Goal: Task Accomplishment & Management: Complete application form

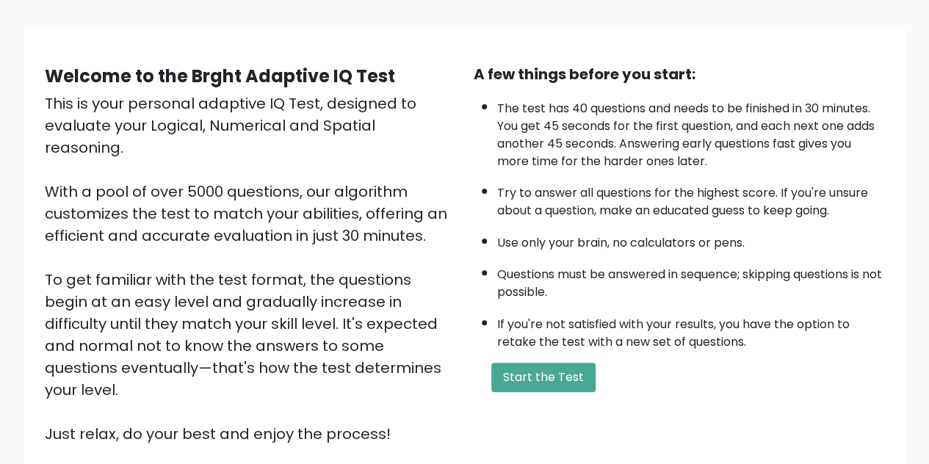
scroll to position [147, 0]
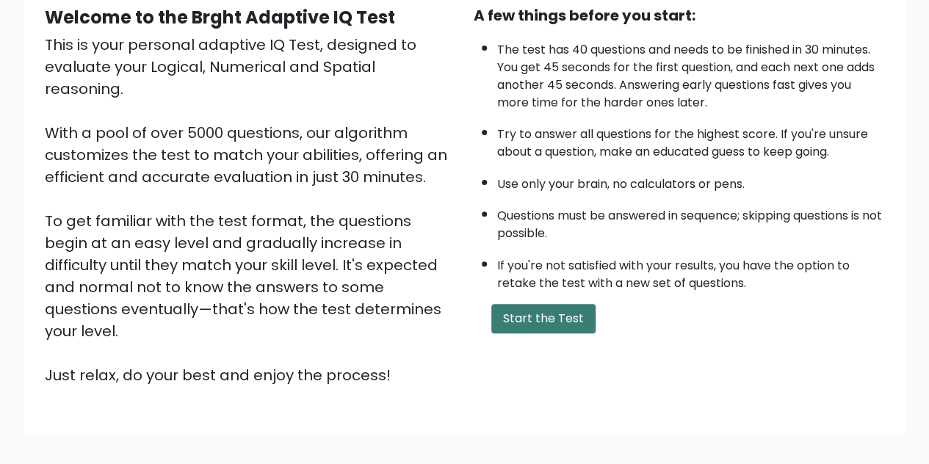
click at [549, 311] on button "Start the Test" at bounding box center [543, 318] width 104 height 29
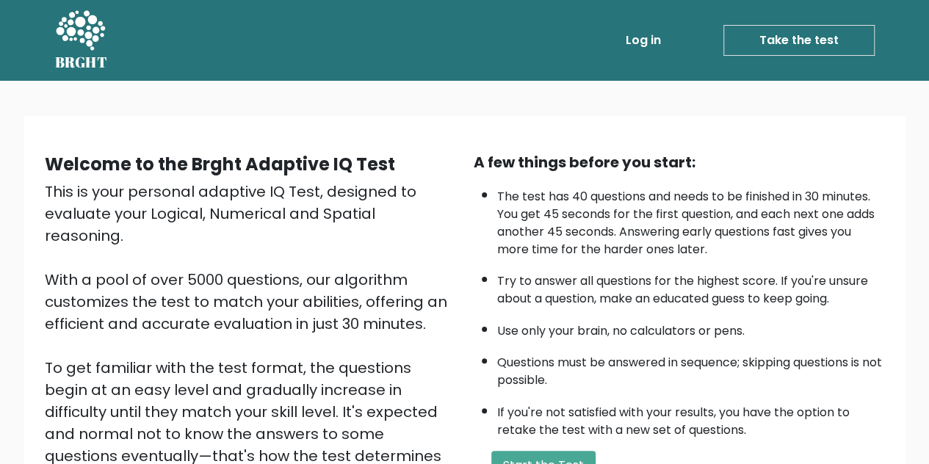
scroll to position [73, 0]
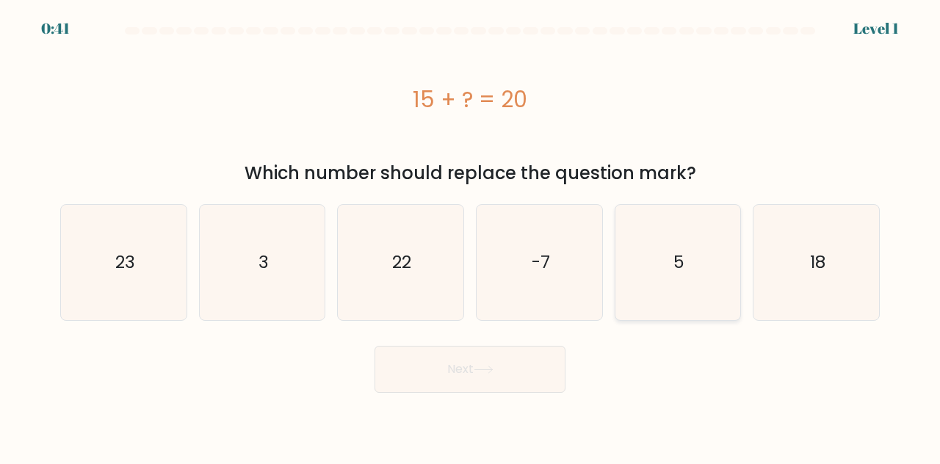
click at [686, 252] on icon "5" at bounding box center [678, 262] width 115 height 115
click at [471, 236] on input "e. 5" at bounding box center [470, 234] width 1 height 4
radio input "true"
click at [498, 365] on button "Next" at bounding box center [470, 369] width 191 height 47
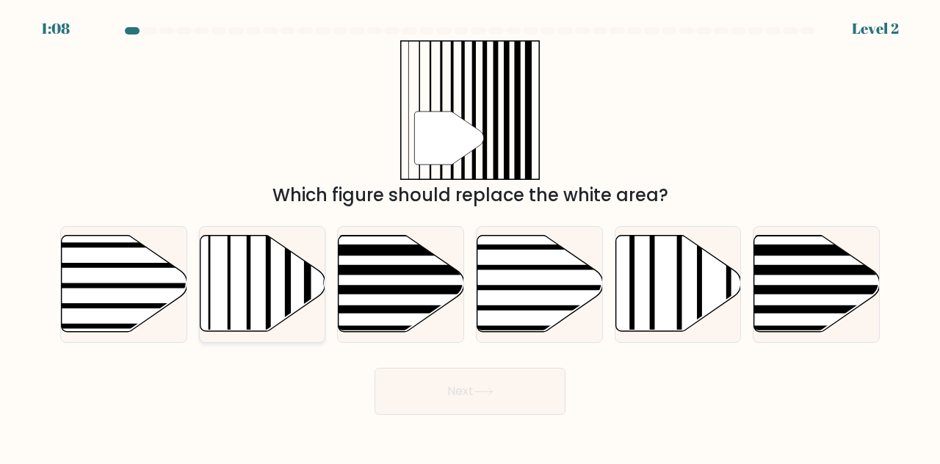
click at [298, 275] on icon at bounding box center [263, 284] width 126 height 96
click at [470, 236] on input "b." at bounding box center [470, 234] width 1 height 4
radio input "true"
click at [406, 375] on button "Next" at bounding box center [470, 391] width 191 height 47
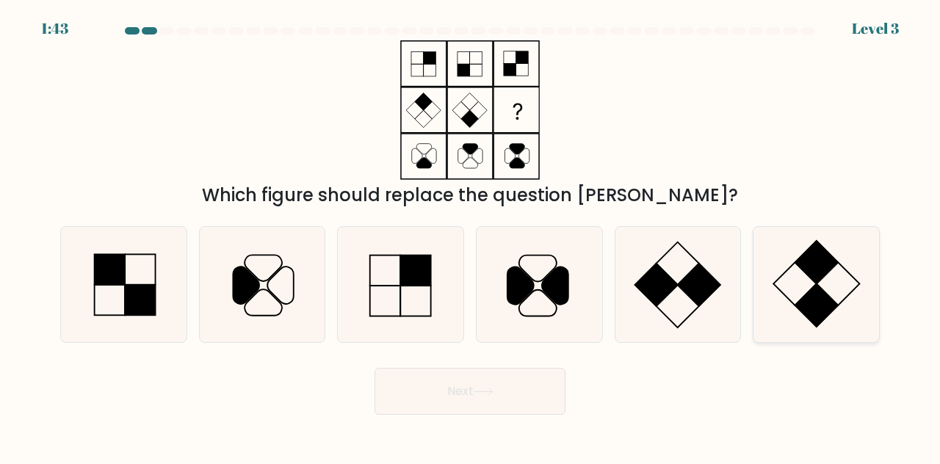
click at [825, 270] on rect at bounding box center [817, 262] width 43 height 43
click at [471, 236] on input "f." at bounding box center [470, 234] width 1 height 4
radio input "true"
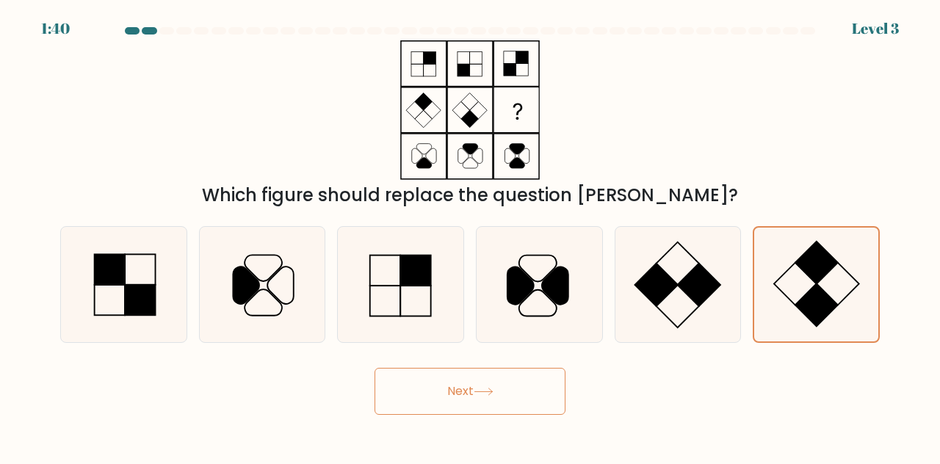
click at [507, 389] on button "Next" at bounding box center [470, 391] width 191 height 47
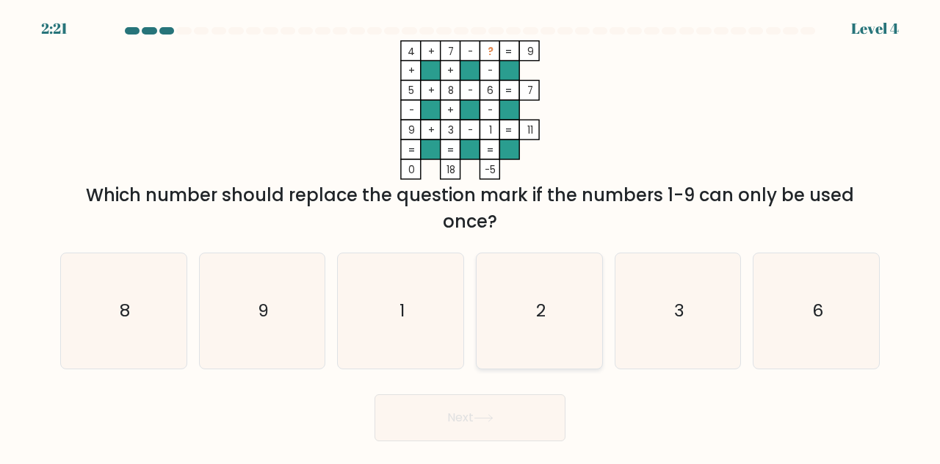
click at [542, 298] on icon "2" at bounding box center [539, 310] width 115 height 115
click at [471, 236] on input "d. 2" at bounding box center [470, 234] width 1 height 4
radio input "true"
click at [528, 424] on button "Next" at bounding box center [470, 418] width 191 height 47
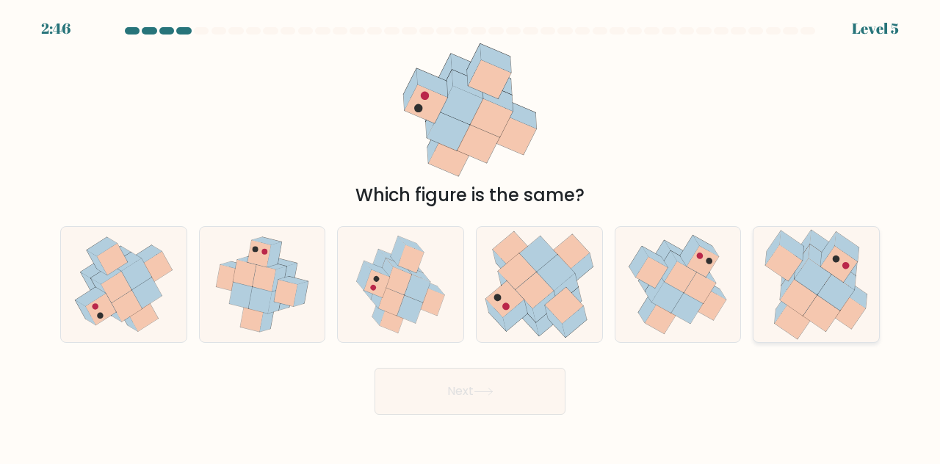
click at [823, 275] on icon at bounding box center [813, 277] width 37 height 36
click at [471, 236] on input "f." at bounding box center [470, 234] width 1 height 4
radio input "true"
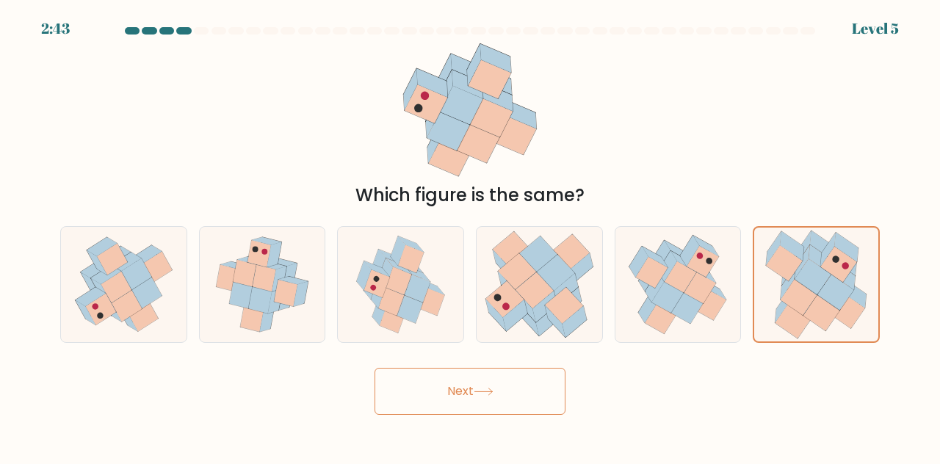
click at [483, 380] on button "Next" at bounding box center [470, 391] width 191 height 47
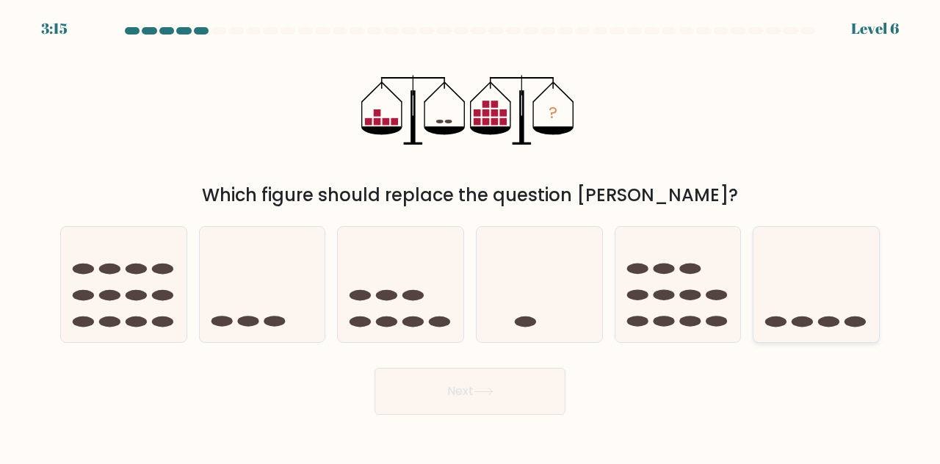
click at [801, 264] on icon at bounding box center [817, 284] width 126 height 104
click at [471, 236] on input "f." at bounding box center [470, 234] width 1 height 4
radio input "true"
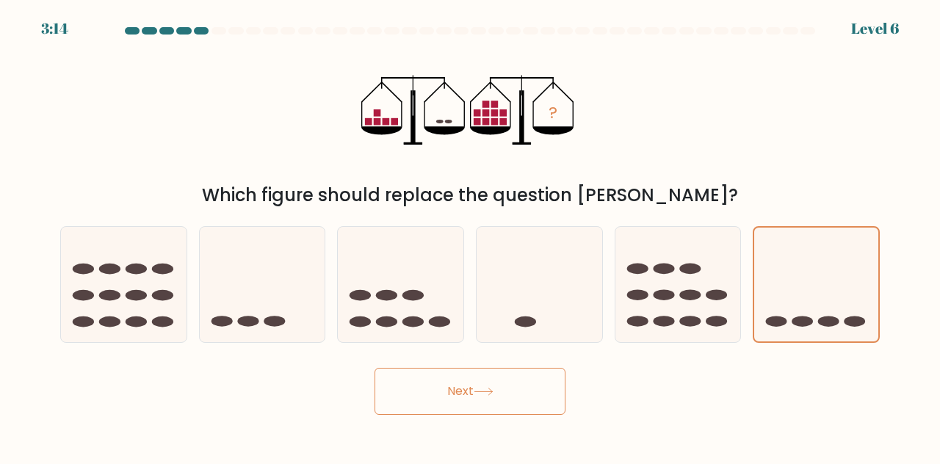
click at [494, 395] on icon at bounding box center [484, 392] width 20 height 8
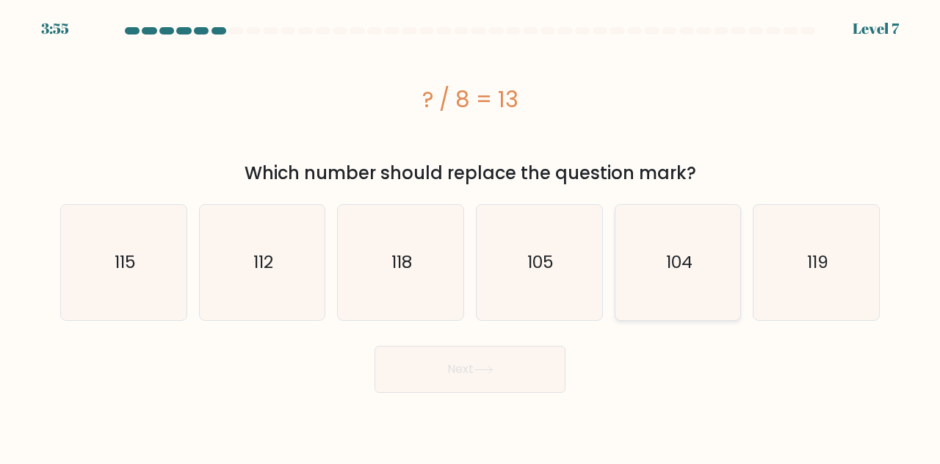
click at [666, 247] on icon "104" at bounding box center [678, 262] width 115 height 115
click at [471, 236] on input "e. 104" at bounding box center [470, 234] width 1 height 4
radio input "true"
click at [514, 370] on button "Next" at bounding box center [470, 369] width 191 height 47
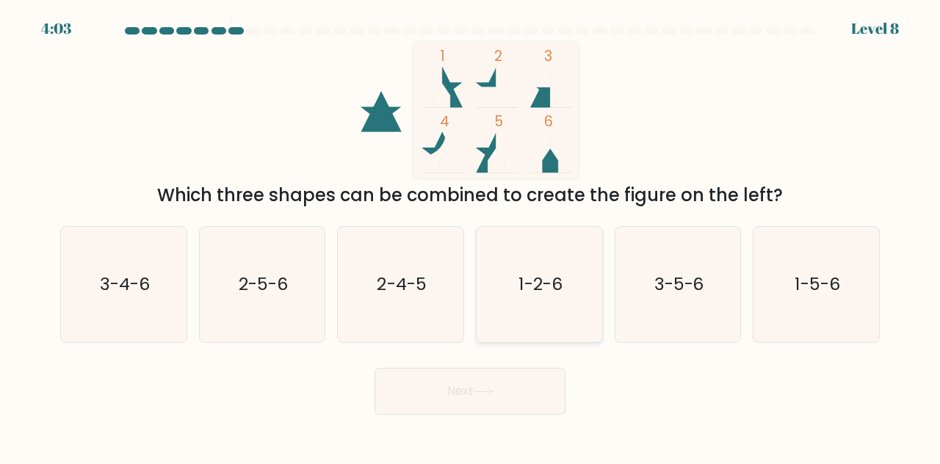
click at [536, 267] on icon "1-2-6" at bounding box center [539, 284] width 115 height 115
click at [471, 236] on input "d. 1-2-6" at bounding box center [470, 234] width 1 height 4
radio input "true"
click at [844, 268] on icon "1-5-6" at bounding box center [816, 284] width 115 height 115
click at [471, 236] on input "f. 1-5-6" at bounding box center [470, 234] width 1 height 4
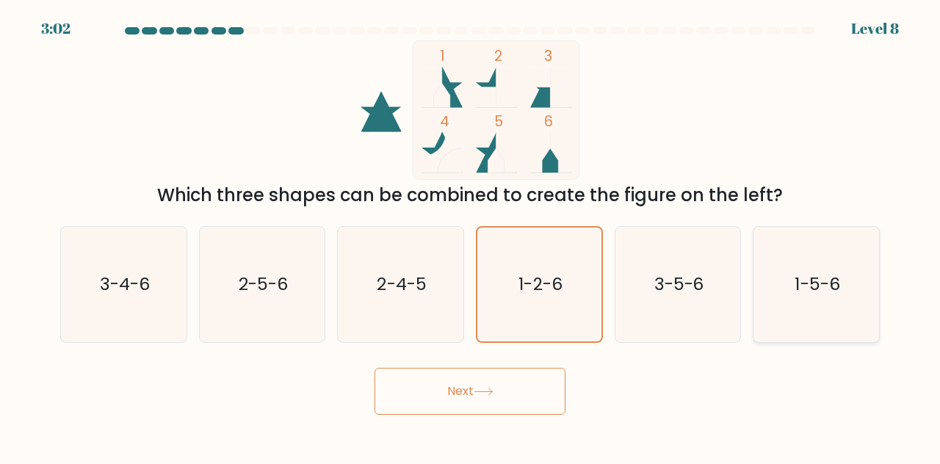
radio input "true"
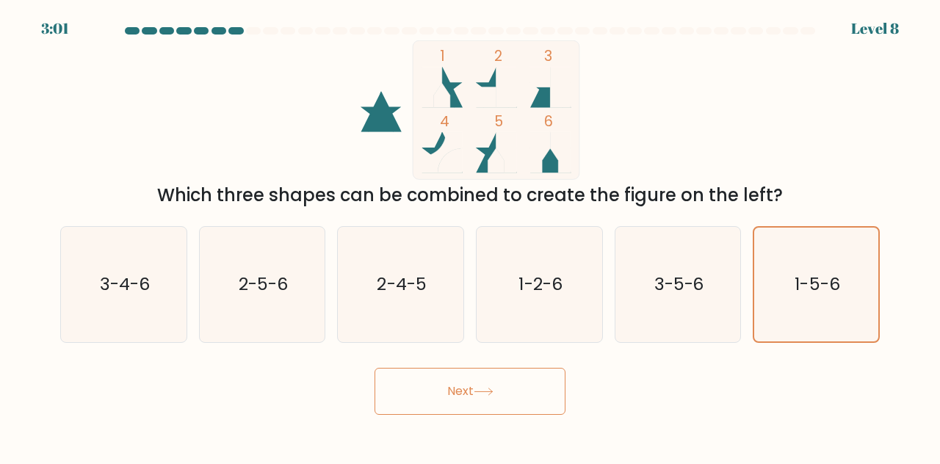
click at [506, 389] on button "Next" at bounding box center [470, 391] width 191 height 47
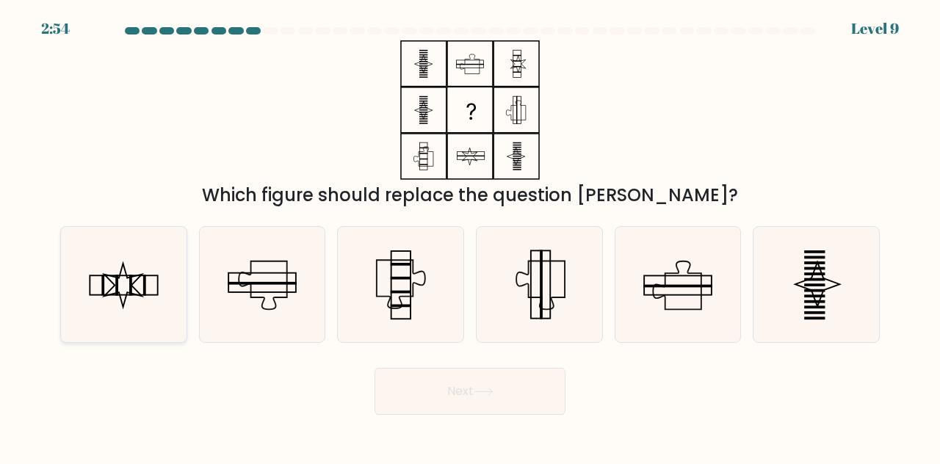
click at [145, 290] on icon at bounding box center [123, 284] width 115 height 115
click at [470, 236] on input "a." at bounding box center [470, 234] width 1 height 4
radio input "true"
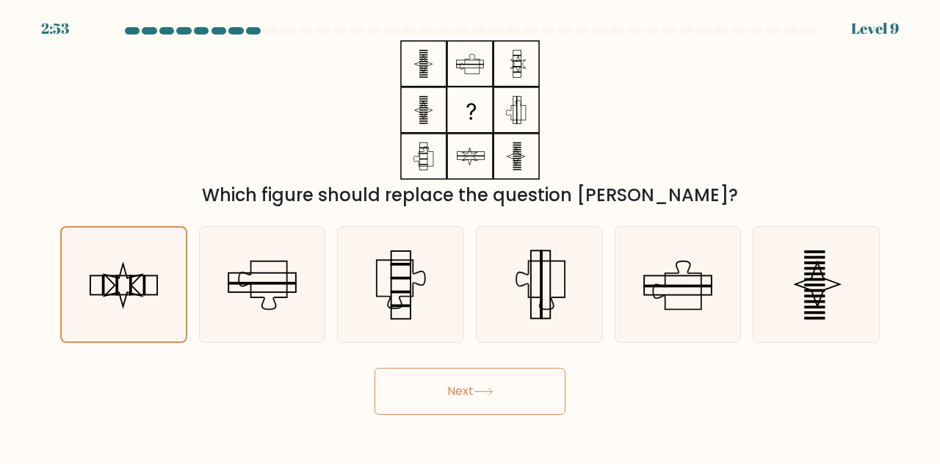
click at [476, 394] on button "Next" at bounding box center [470, 391] width 191 height 47
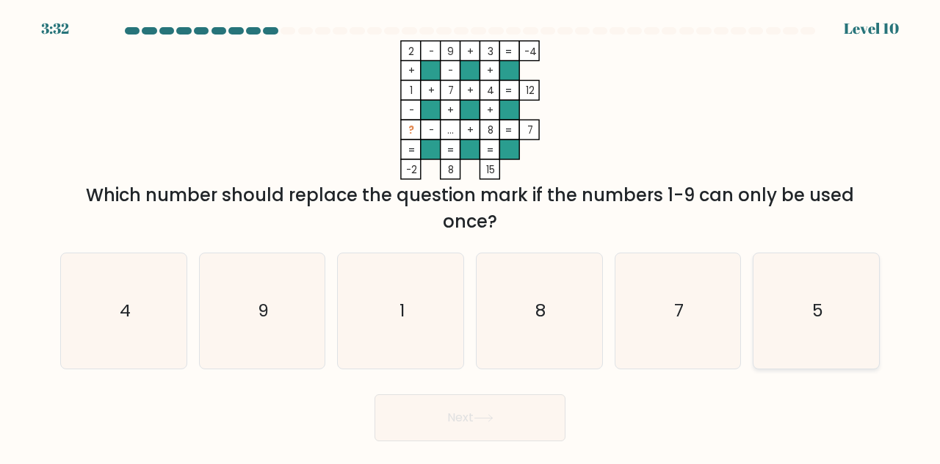
click at [843, 308] on icon "5" at bounding box center [816, 310] width 115 height 115
click at [471, 236] on input "f. 5" at bounding box center [470, 234] width 1 height 4
radio input "true"
click at [520, 419] on button "Next" at bounding box center [470, 418] width 191 height 47
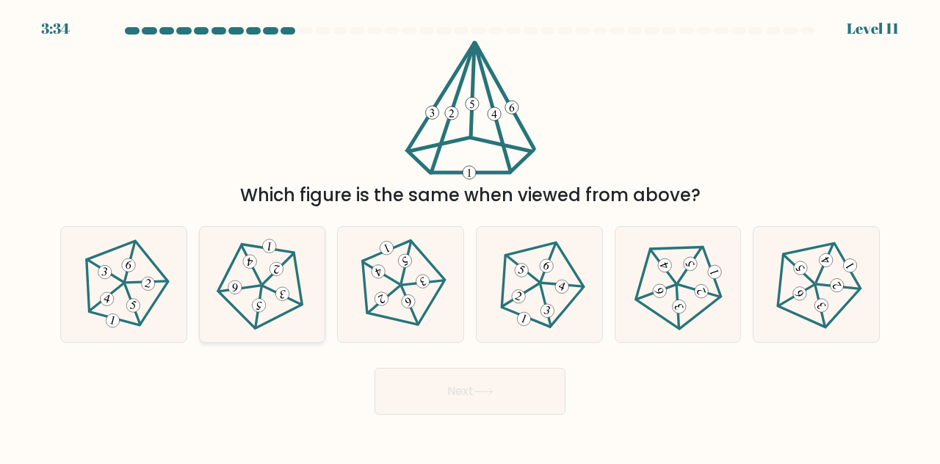
click at [279, 296] on 754 at bounding box center [282, 294] width 15 height 15
click at [470, 236] on input "b." at bounding box center [470, 234] width 1 height 4
radio input "true"
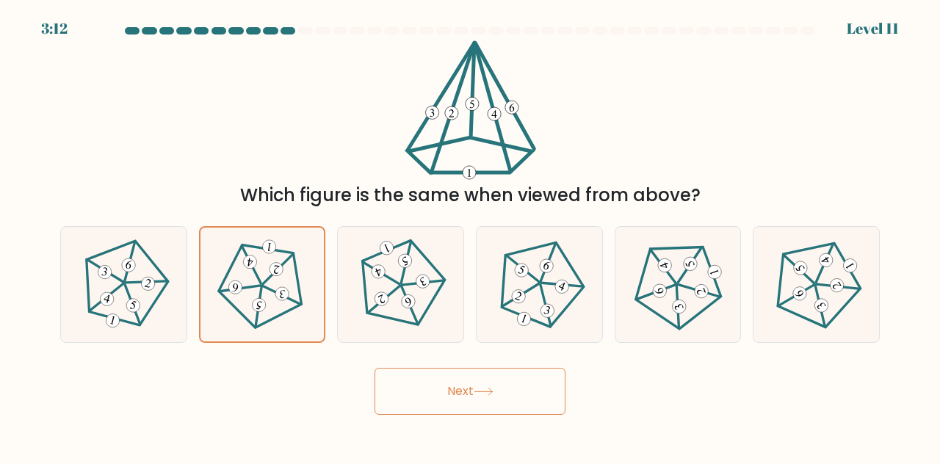
click at [461, 387] on button "Next" at bounding box center [470, 391] width 191 height 47
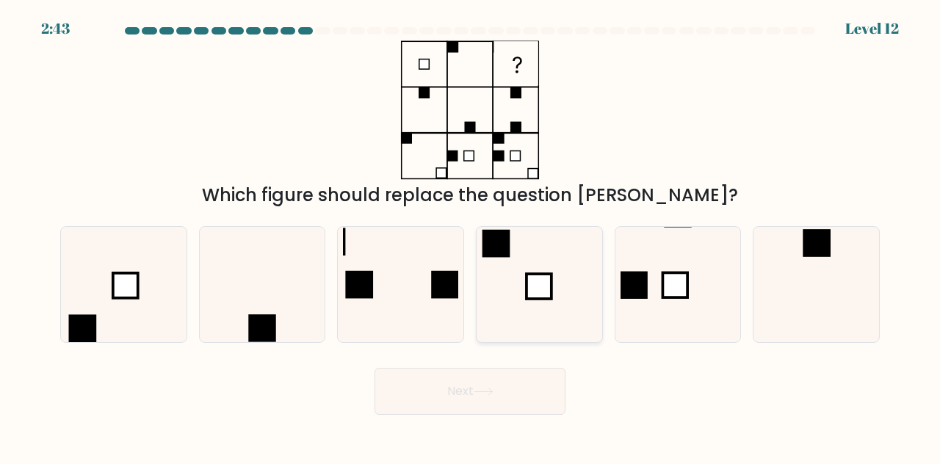
click at [543, 276] on rect at bounding box center [539, 286] width 25 height 25
click at [471, 236] on input "d." at bounding box center [470, 234] width 1 height 4
radio input "true"
click at [470, 388] on button "Next" at bounding box center [470, 391] width 191 height 47
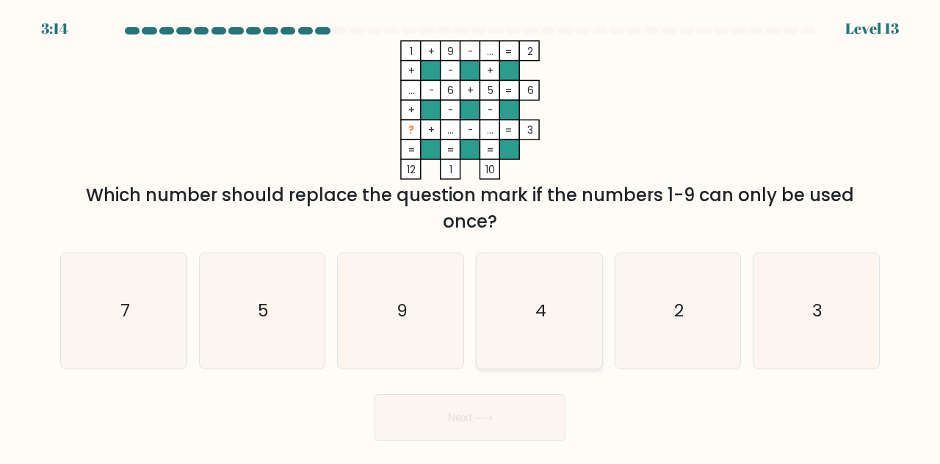
click at [544, 285] on icon "4" at bounding box center [539, 310] width 115 height 115
click at [471, 236] on input "d. 4" at bounding box center [470, 234] width 1 height 4
radio input "true"
click at [508, 415] on button "Next" at bounding box center [470, 418] width 191 height 47
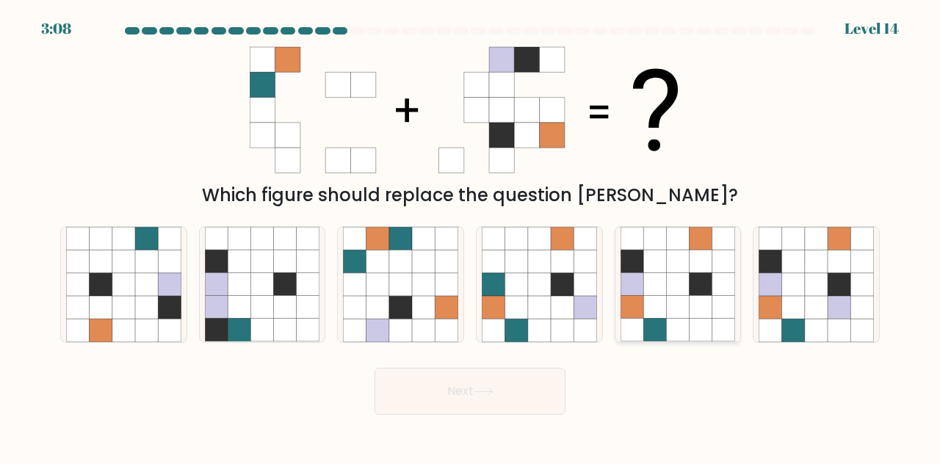
click at [670, 297] on icon at bounding box center [677, 307] width 23 height 23
click at [471, 236] on input "e." at bounding box center [470, 234] width 1 height 4
radio input "true"
click at [492, 393] on icon at bounding box center [484, 392] width 18 height 7
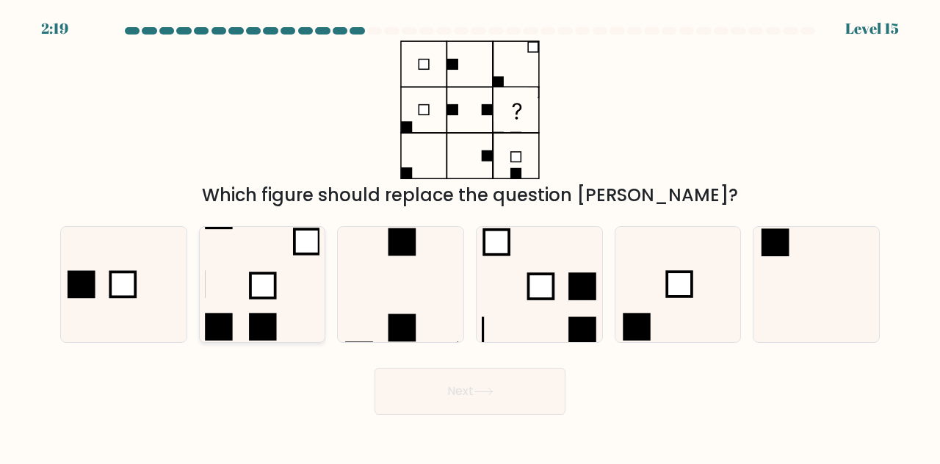
click at [281, 304] on icon at bounding box center [262, 284] width 115 height 115
click at [470, 236] on input "b." at bounding box center [470, 234] width 1 height 4
radio input "true"
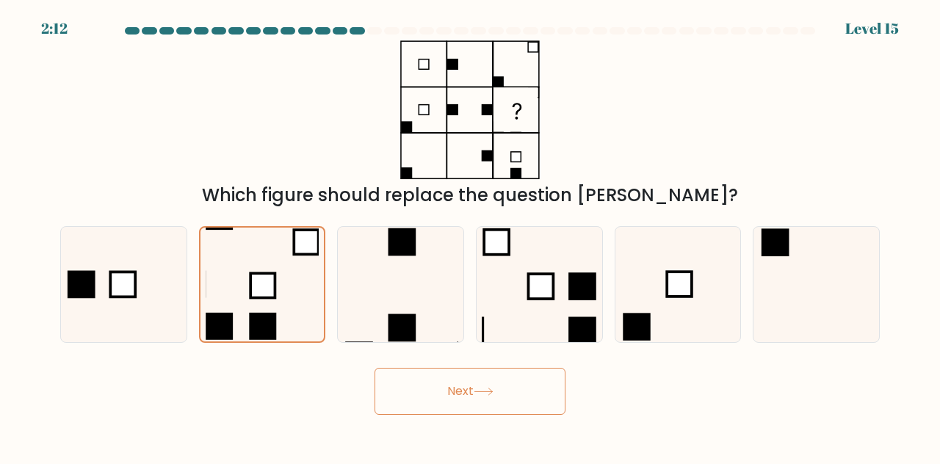
click at [480, 386] on button "Next" at bounding box center [470, 391] width 191 height 47
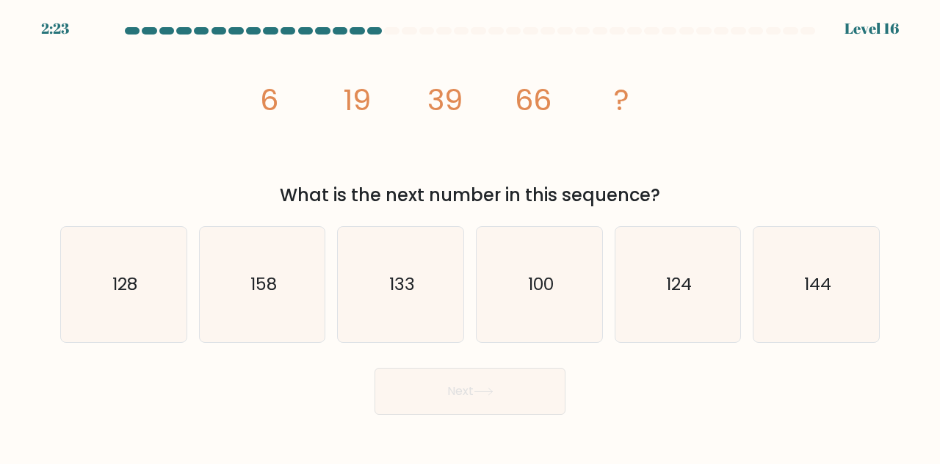
click at [780, 112] on div "image/svg+xml 6 19 39 66 ? What is the next number in this sequence?" at bounding box center [469, 124] width 837 height 168
click at [558, 274] on icon "100" at bounding box center [539, 284] width 115 height 115
click at [471, 236] on input "d. 100" at bounding box center [470, 234] width 1 height 4
radio input "true"
click at [526, 366] on div "Next" at bounding box center [469, 388] width 837 height 54
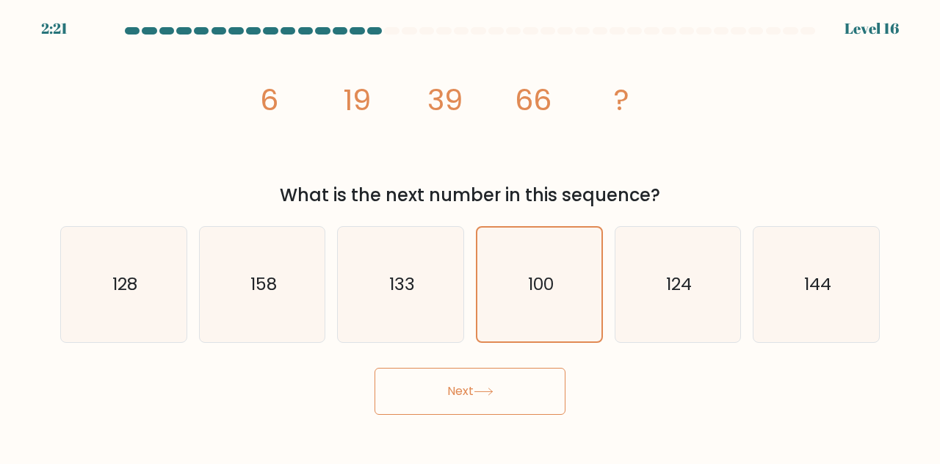
click at [530, 384] on button "Next" at bounding box center [470, 391] width 191 height 47
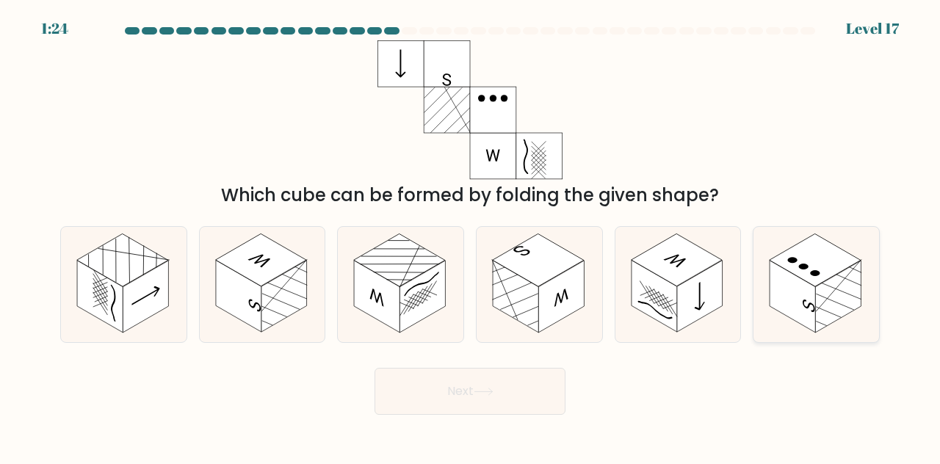
click at [828, 275] on rect at bounding box center [815, 260] width 91 height 53
click at [471, 236] on input "f." at bounding box center [470, 234] width 1 height 4
radio input "true"
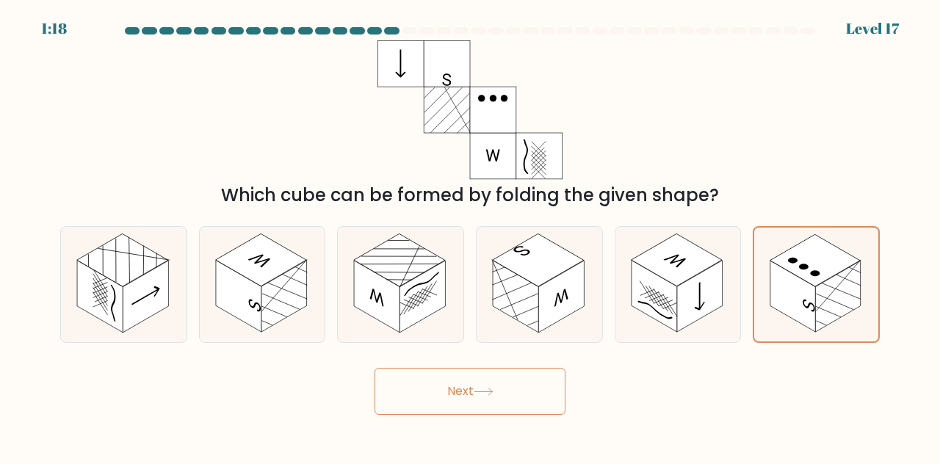
click at [438, 392] on button "Next" at bounding box center [470, 391] width 191 height 47
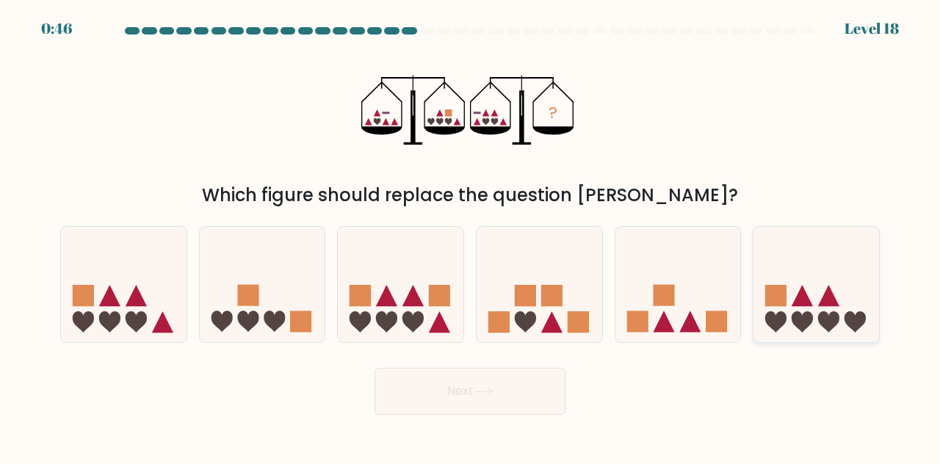
click at [826, 302] on icon at bounding box center [828, 295] width 21 height 21
click at [471, 236] on input "f." at bounding box center [470, 234] width 1 height 4
radio input "true"
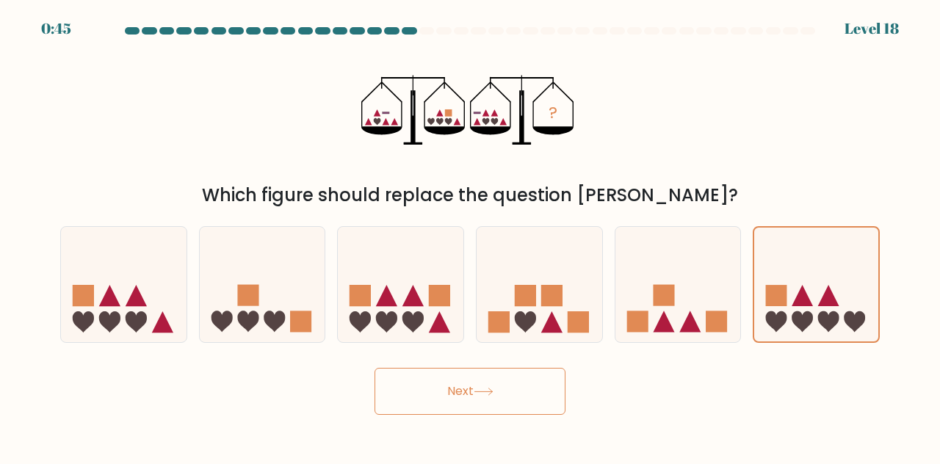
click at [491, 390] on icon at bounding box center [484, 392] width 20 height 8
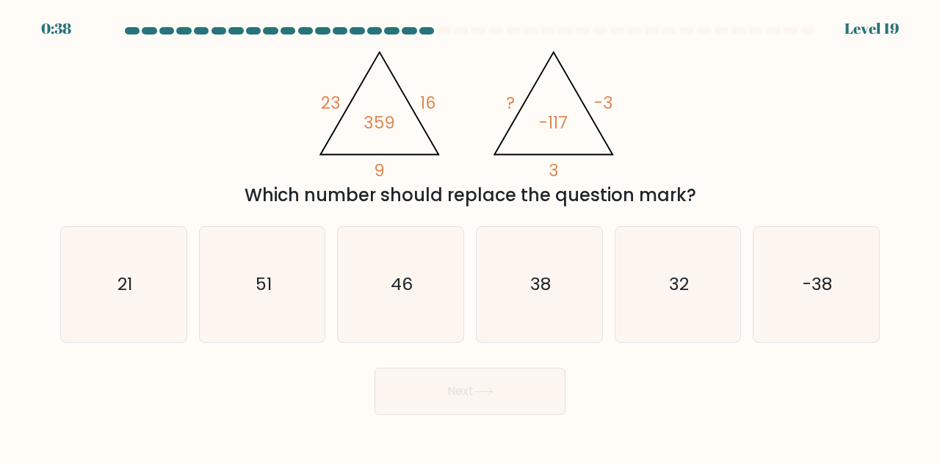
click at [702, 113] on div "@import url('https://fonts.googleapis.com/css?family=Abril+Fatface:400,100,100i…" at bounding box center [469, 124] width 837 height 168
click at [569, 284] on icon "38" at bounding box center [539, 284] width 115 height 115
click at [471, 236] on input "d. 38" at bounding box center [470, 234] width 1 height 4
radio input "true"
click at [502, 402] on button "Next" at bounding box center [470, 391] width 191 height 47
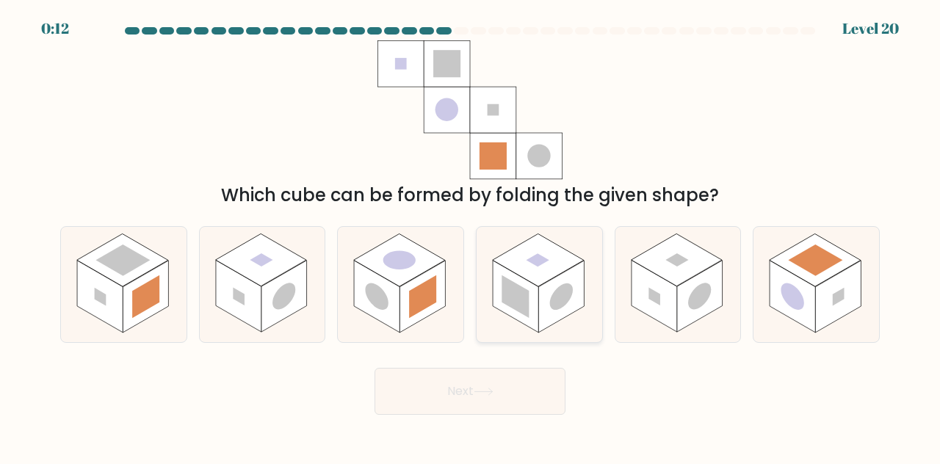
click at [547, 296] on rect at bounding box center [561, 297] width 46 height 72
click at [471, 236] on input "d." at bounding box center [470, 234] width 1 height 4
radio input "true"
click at [517, 399] on button "Next" at bounding box center [470, 391] width 191 height 47
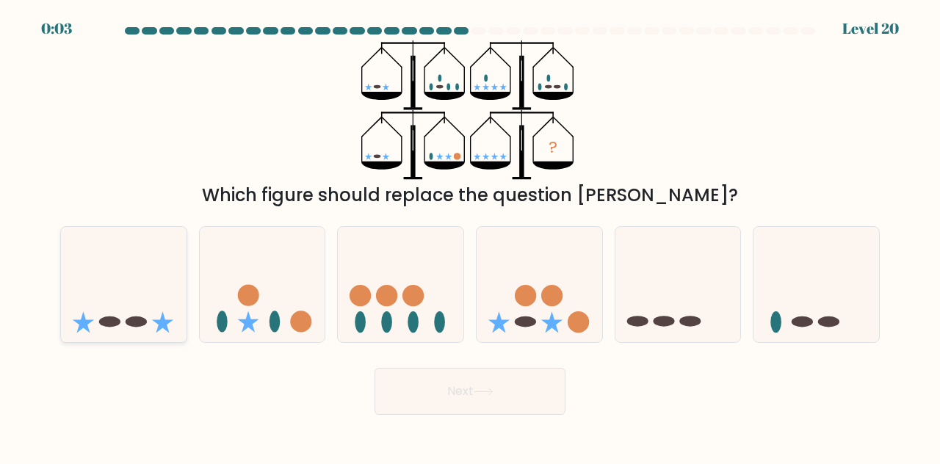
click at [153, 264] on icon at bounding box center [124, 284] width 126 height 104
click at [470, 236] on input "a." at bounding box center [470, 234] width 1 height 4
radio input "true"
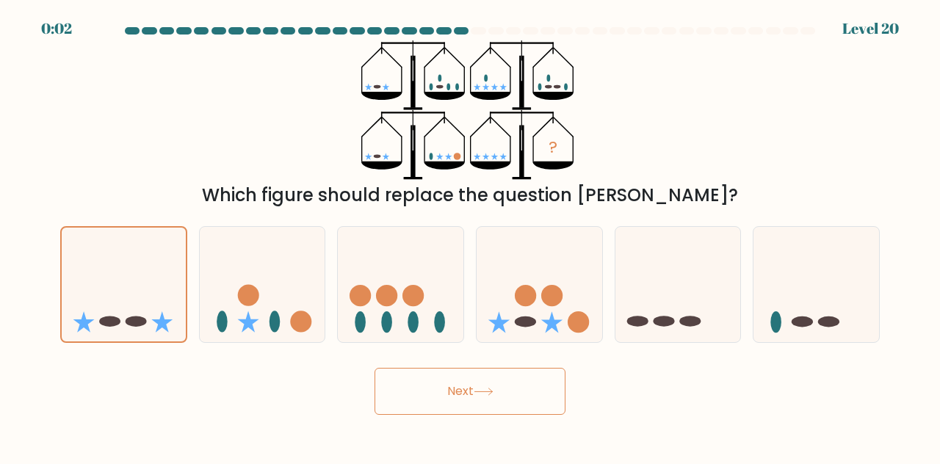
click at [507, 397] on button "Next" at bounding box center [470, 391] width 191 height 47
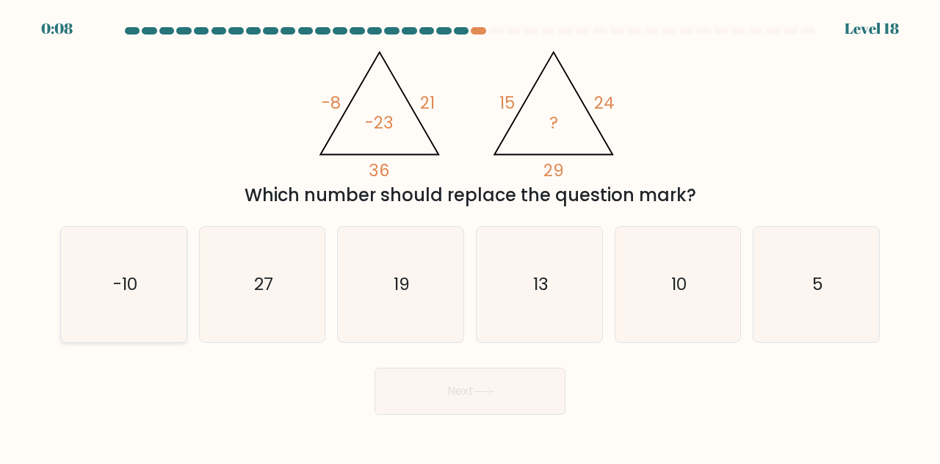
click at [143, 262] on icon "-10" at bounding box center [123, 284] width 115 height 115
click at [470, 236] on input "a. -10" at bounding box center [470, 234] width 1 height 4
radio input "true"
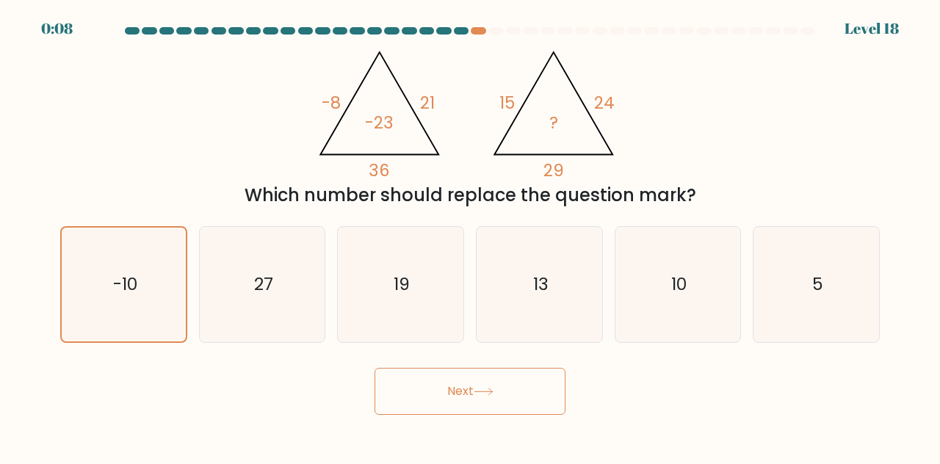
click at [488, 389] on icon at bounding box center [484, 392] width 20 height 8
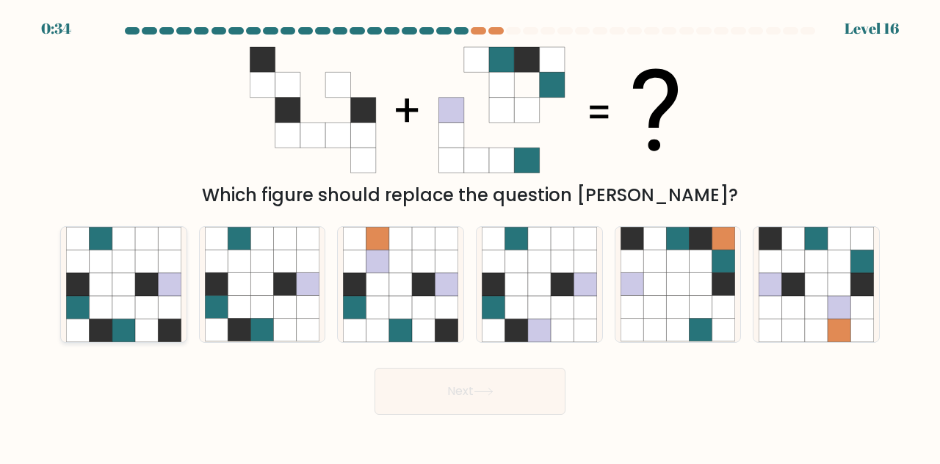
click at [144, 288] on icon at bounding box center [146, 284] width 23 height 23
click at [470, 236] on input "a." at bounding box center [470, 234] width 1 height 4
radio input "true"
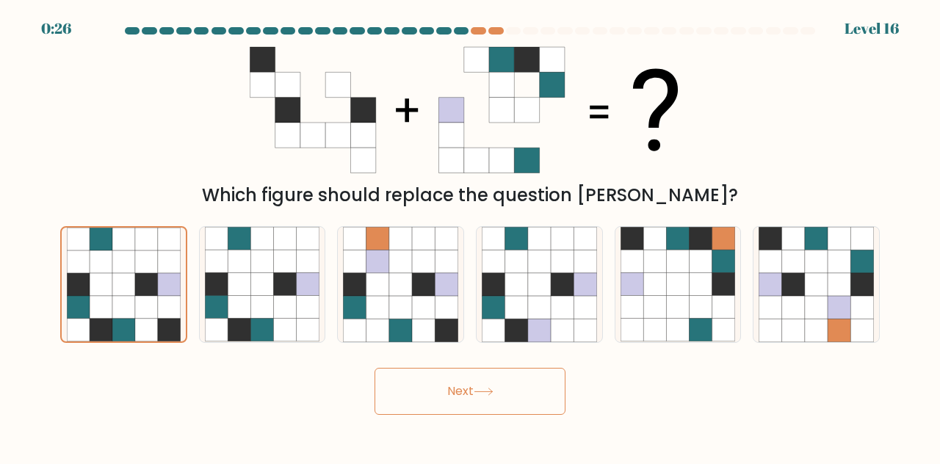
click at [491, 388] on icon at bounding box center [484, 392] width 20 height 8
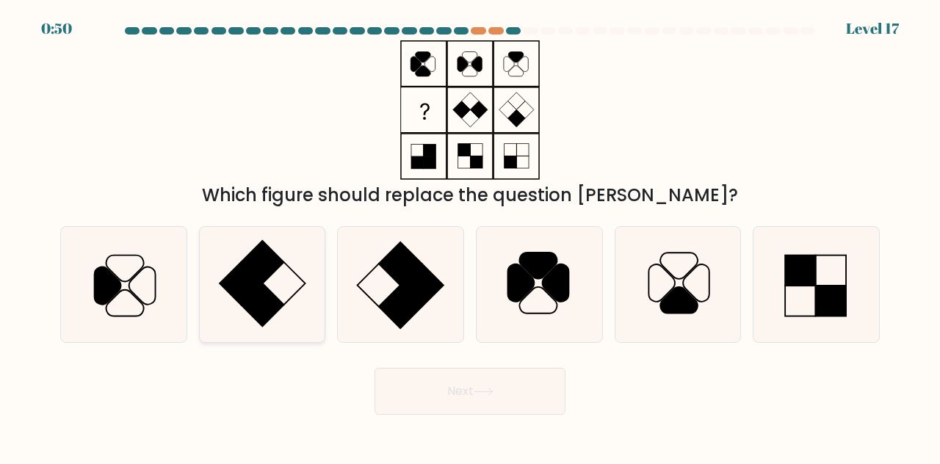
click at [275, 283] on icon at bounding box center [262, 284] width 115 height 115
click at [470, 236] on input "b." at bounding box center [470, 234] width 1 height 4
radio input "true"
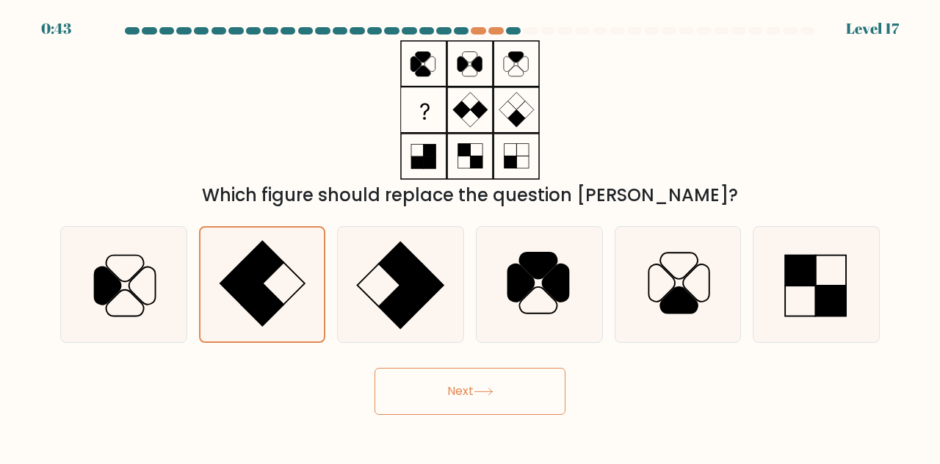
click at [456, 381] on button "Next" at bounding box center [470, 391] width 191 height 47
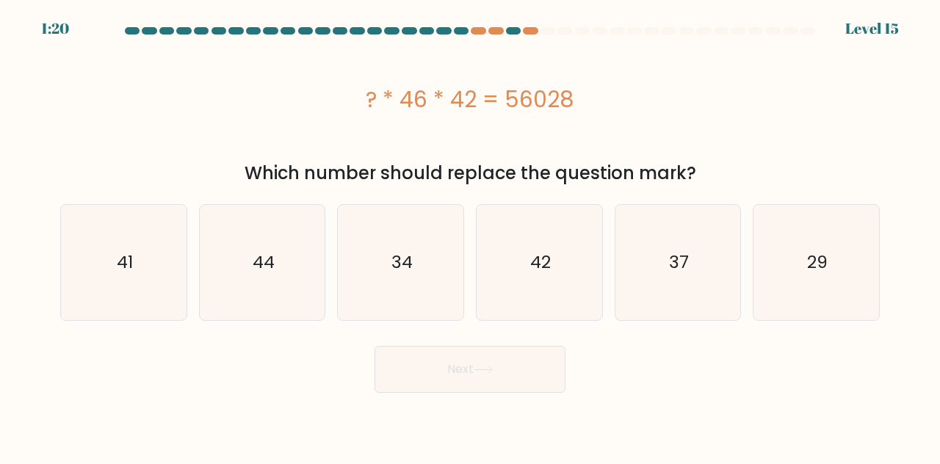
click at [884, 109] on div "? * 46 * 42 = 56028 Which number should replace the question mark?" at bounding box center [469, 113] width 837 height 146
drag, startPoint x: 875, startPoint y: 101, endPoint x: 870, endPoint y: 110, distance: 10.8
click at [875, 101] on div "? * 46 * 42 = 56028" at bounding box center [470, 99] width 820 height 33
click at [817, 239] on icon "29" at bounding box center [816, 262] width 115 height 115
click at [471, 236] on input "f. 29" at bounding box center [470, 234] width 1 height 4
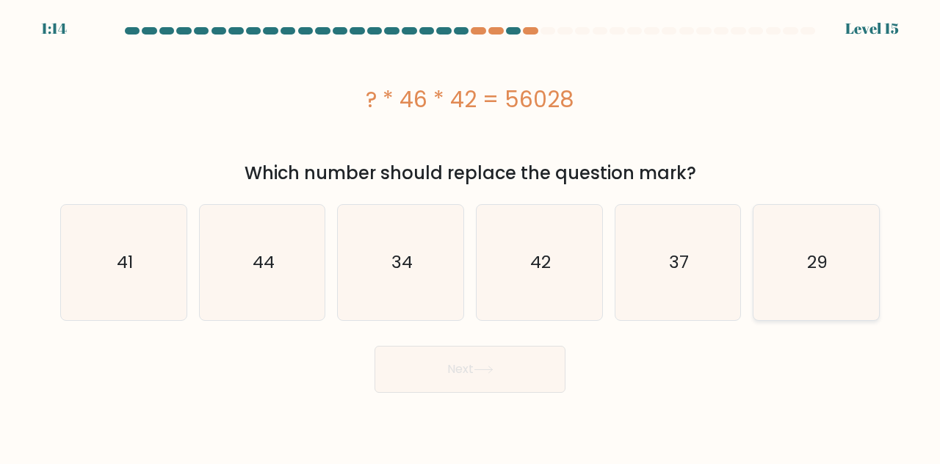
radio input "true"
click at [504, 361] on button "Next" at bounding box center [470, 369] width 191 height 47
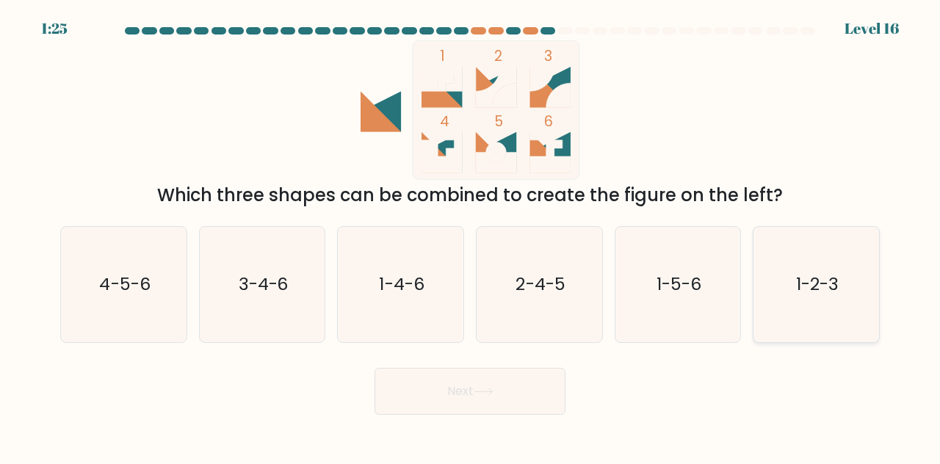
click at [830, 268] on icon "1-2-3" at bounding box center [816, 284] width 115 height 115
click at [471, 236] on input "f. 1-2-3" at bounding box center [470, 234] width 1 height 4
radio input "true"
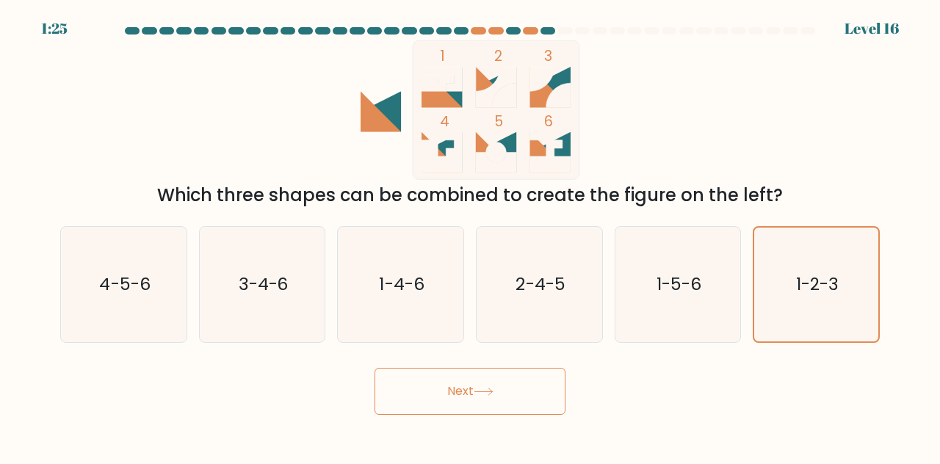
click at [485, 406] on button "Next" at bounding box center [470, 391] width 191 height 47
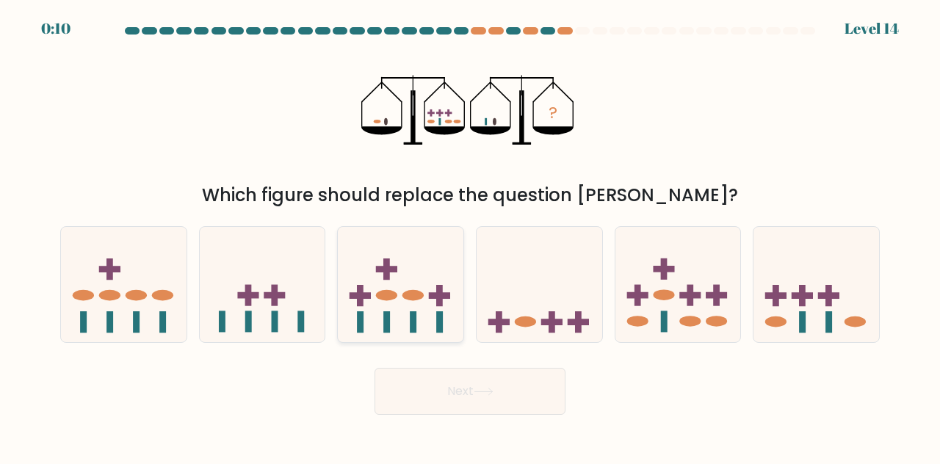
click at [373, 264] on icon at bounding box center [401, 284] width 126 height 104
click at [470, 236] on input "c." at bounding box center [470, 234] width 1 height 4
radio input "true"
click at [429, 391] on button "Next" at bounding box center [470, 391] width 191 height 47
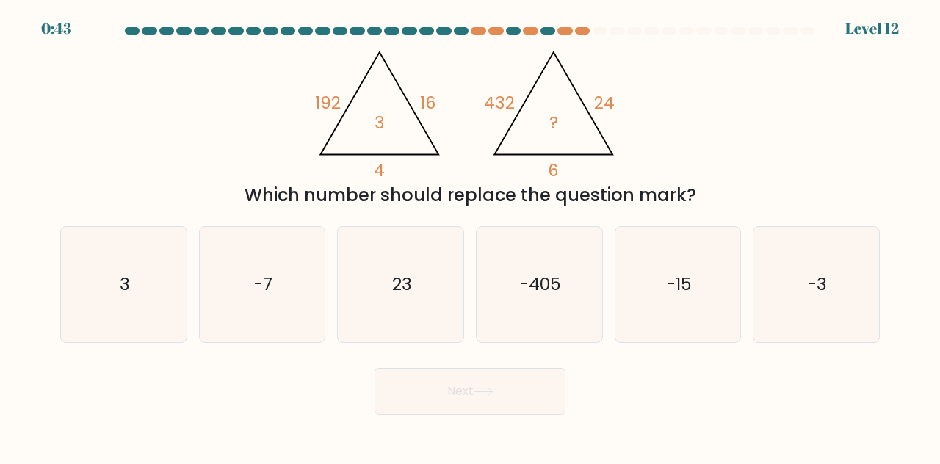
click at [849, 148] on div "@import url('https://fonts.googleapis.com/css?family=Abril+Fatface:400,100,100i…" at bounding box center [469, 124] width 837 height 168
click at [861, 139] on div "@import url('https://fonts.googleapis.com/css?family=Abril+Fatface:400,100,100i…" at bounding box center [469, 124] width 837 height 168
click at [106, 272] on icon "3" at bounding box center [123, 284] width 115 height 115
click at [470, 236] on input "a. 3" at bounding box center [470, 234] width 1 height 4
radio input "true"
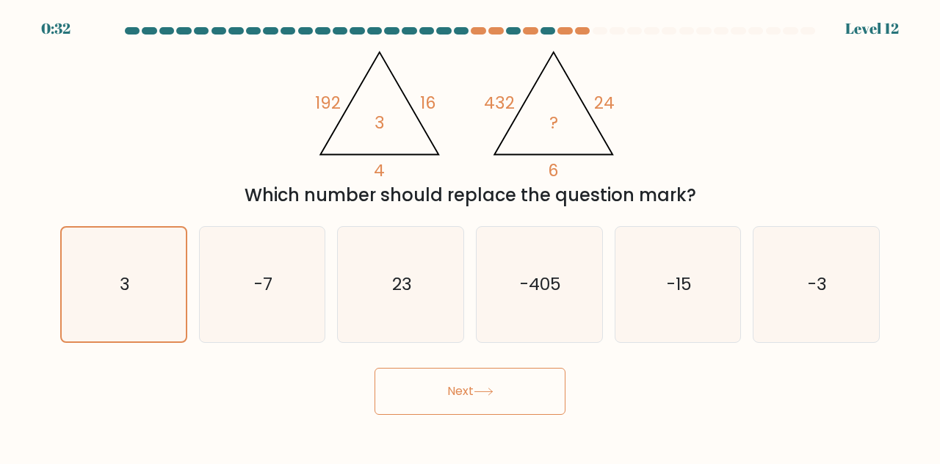
click at [472, 397] on button "Next" at bounding box center [470, 391] width 191 height 47
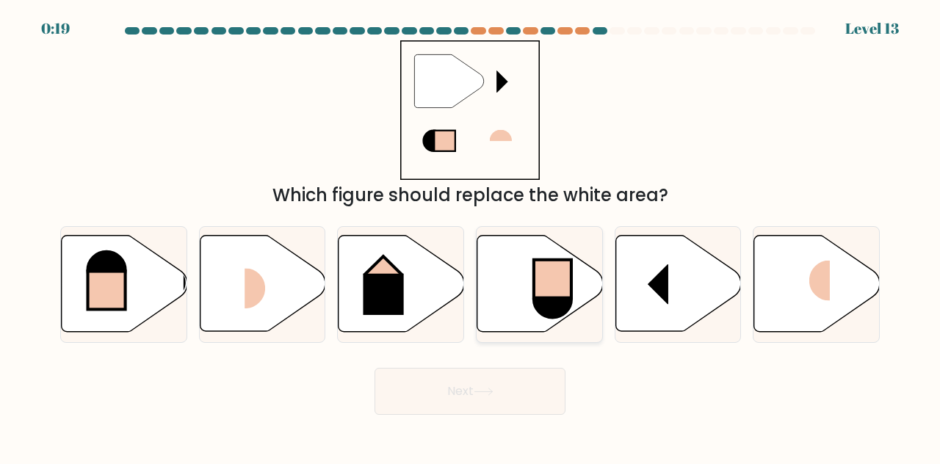
click at [561, 281] on rect at bounding box center [552, 279] width 37 height 38
click at [471, 236] on input "d." at bounding box center [470, 234] width 1 height 4
radio input "true"
click at [516, 397] on button "Next" at bounding box center [470, 391] width 191 height 47
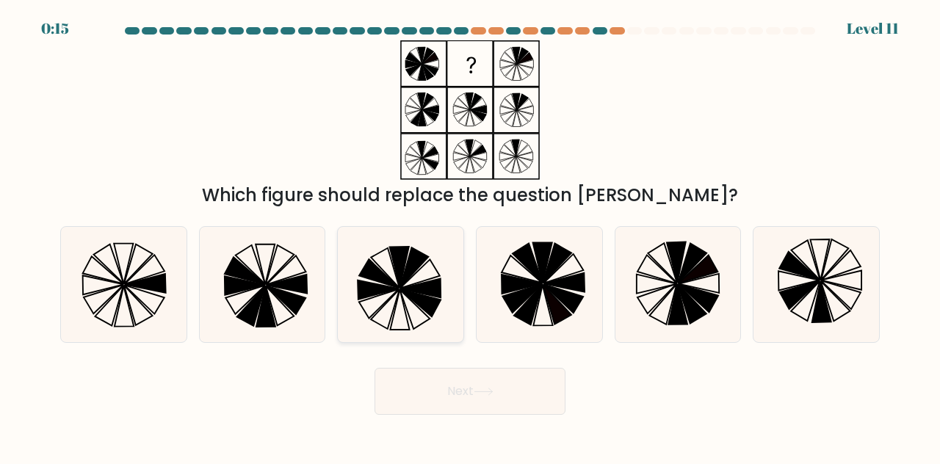
click at [411, 298] on icon at bounding box center [420, 302] width 40 height 27
click at [470, 236] on input "c." at bounding box center [470, 234] width 1 height 4
radio input "true"
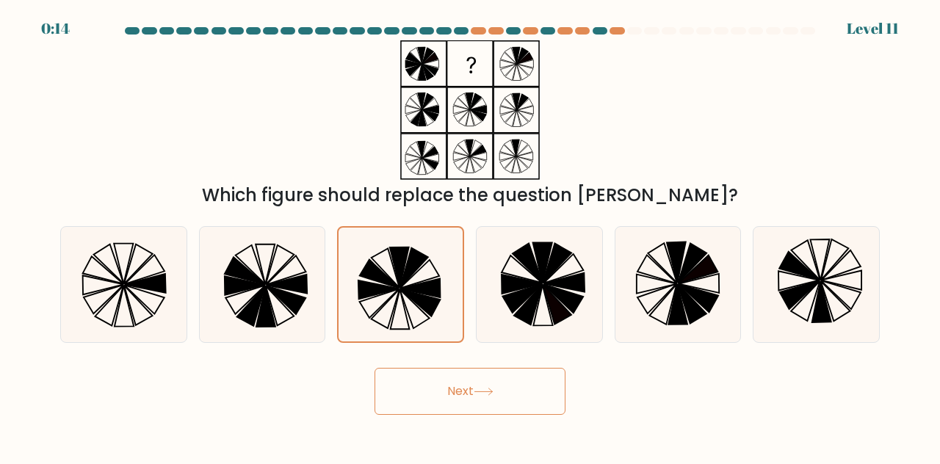
click at [451, 377] on button "Next" at bounding box center [470, 391] width 191 height 47
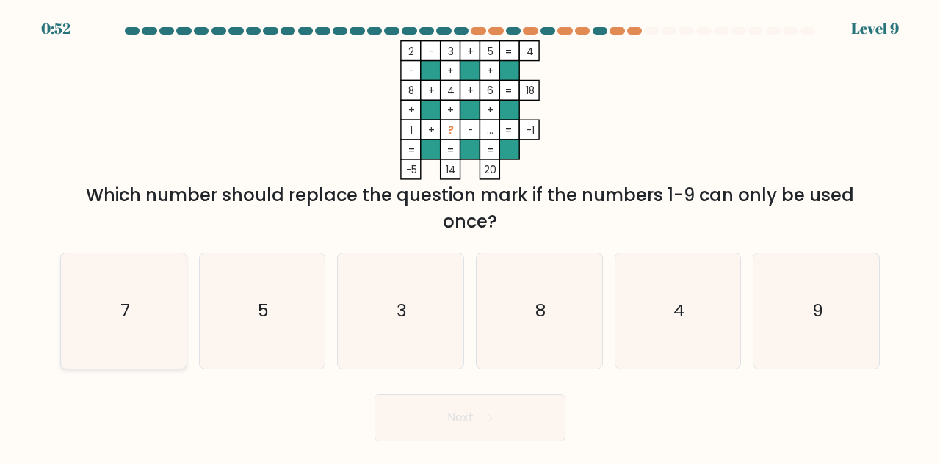
click at [134, 305] on icon "7" at bounding box center [123, 310] width 115 height 115
click at [470, 236] on input "a. 7" at bounding box center [470, 234] width 1 height 4
radio input "true"
click at [456, 425] on button "Next" at bounding box center [470, 418] width 191 height 47
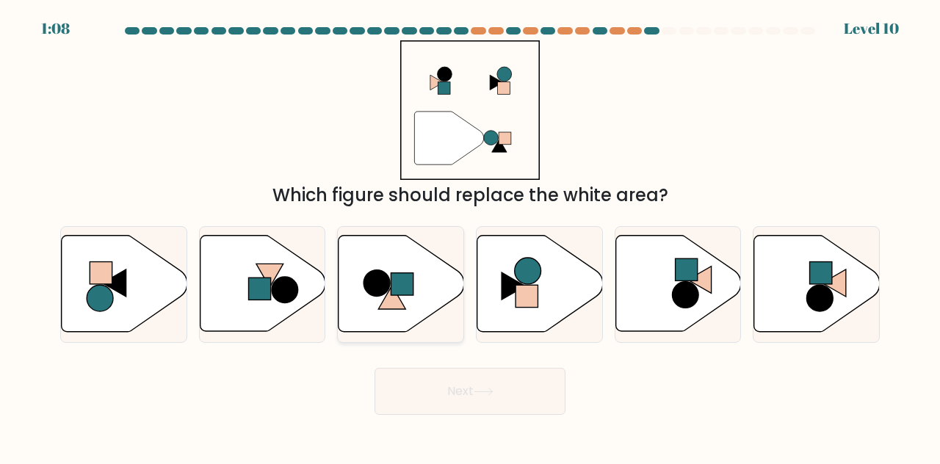
click at [402, 281] on rect at bounding box center [403, 284] width 22 height 22
click at [470, 236] on input "c." at bounding box center [470, 234] width 1 height 4
radio input "true"
click at [455, 390] on button "Next" at bounding box center [470, 391] width 191 height 47
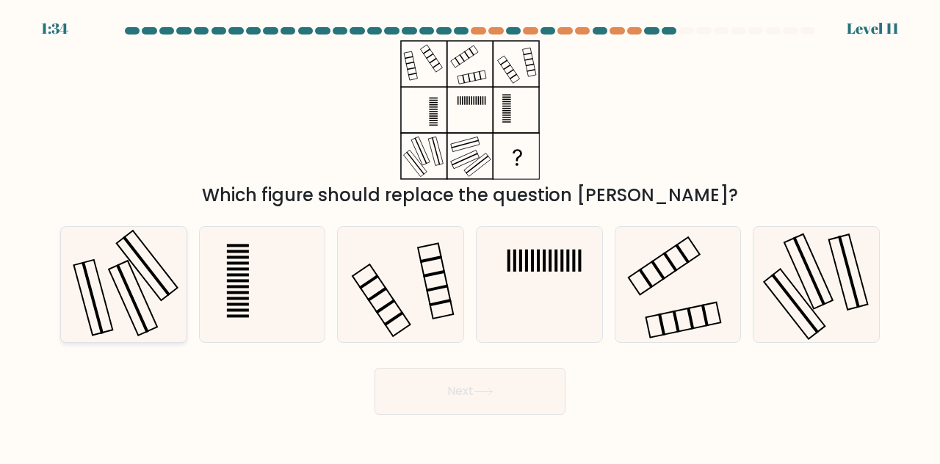
click at [173, 286] on icon at bounding box center [123, 284] width 115 height 115
click at [470, 236] on input "a." at bounding box center [470, 234] width 1 height 4
radio input "true"
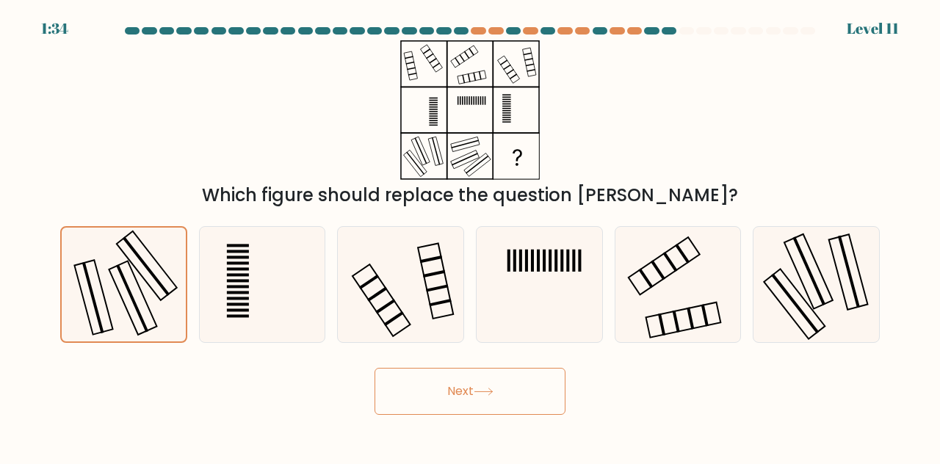
click at [426, 391] on button "Next" at bounding box center [470, 391] width 191 height 47
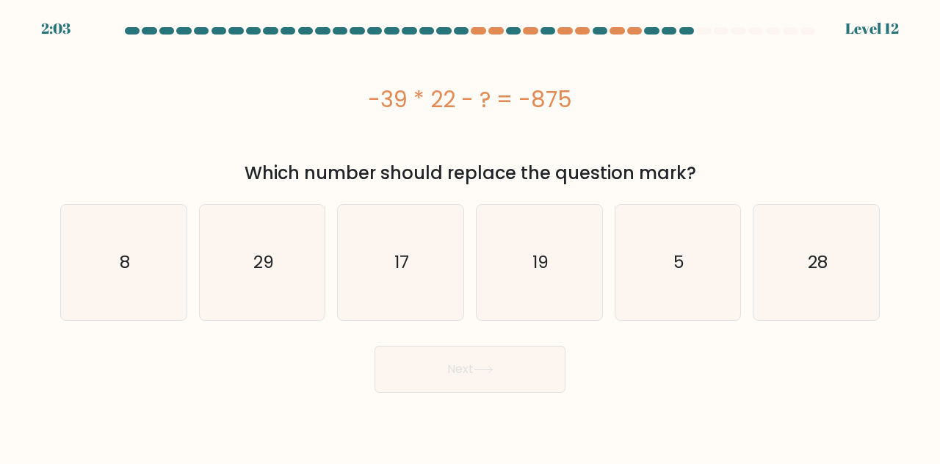
click at [901, 112] on form "a. 8" at bounding box center [470, 210] width 940 height 366
click at [854, 105] on div "-39 * 22 - ? = -875" at bounding box center [470, 99] width 820 height 33
click at [388, 281] on icon "17" at bounding box center [400, 262] width 115 height 115
click at [470, 236] on input "c. 17" at bounding box center [470, 234] width 1 height 4
radio input "true"
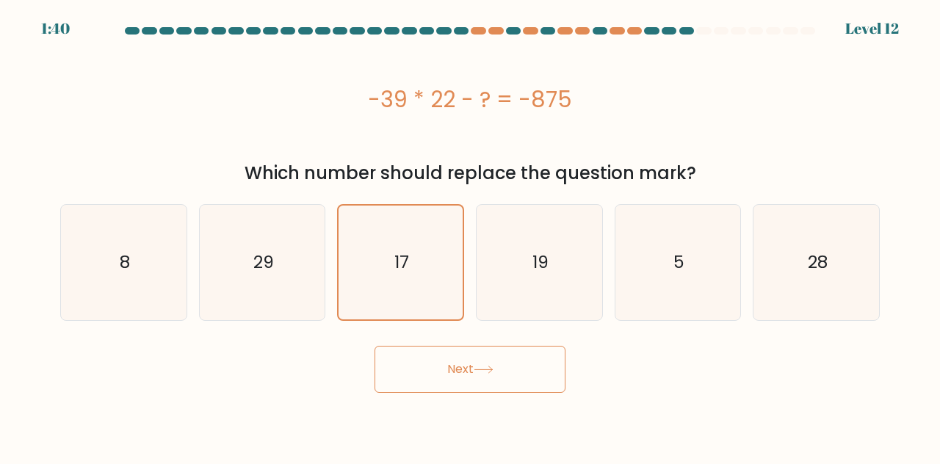
click at [868, 104] on div "-39 * 22 - ? = -875" at bounding box center [470, 99] width 820 height 33
click at [507, 361] on button "Next" at bounding box center [470, 369] width 191 height 47
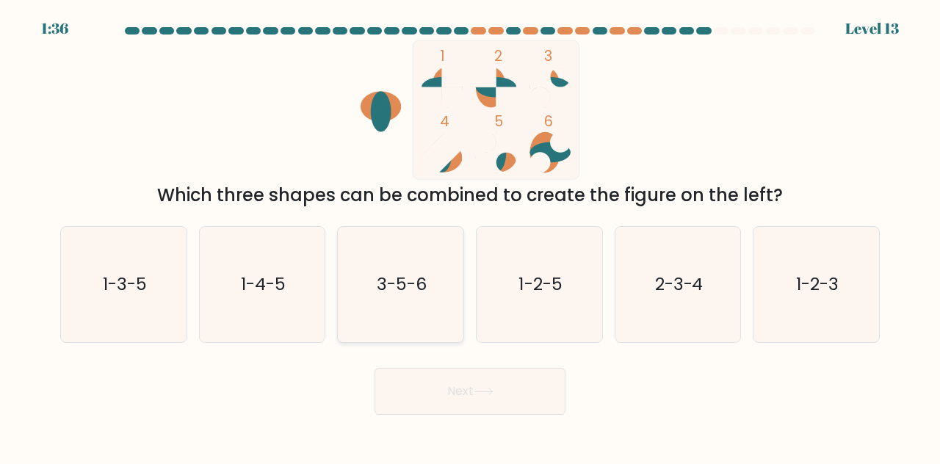
click at [423, 284] on text "3-5-6" at bounding box center [402, 284] width 50 height 24
click at [470, 236] on input "c. 3-5-6" at bounding box center [470, 234] width 1 height 4
radio input "true"
click at [460, 372] on button "Next" at bounding box center [470, 391] width 191 height 47
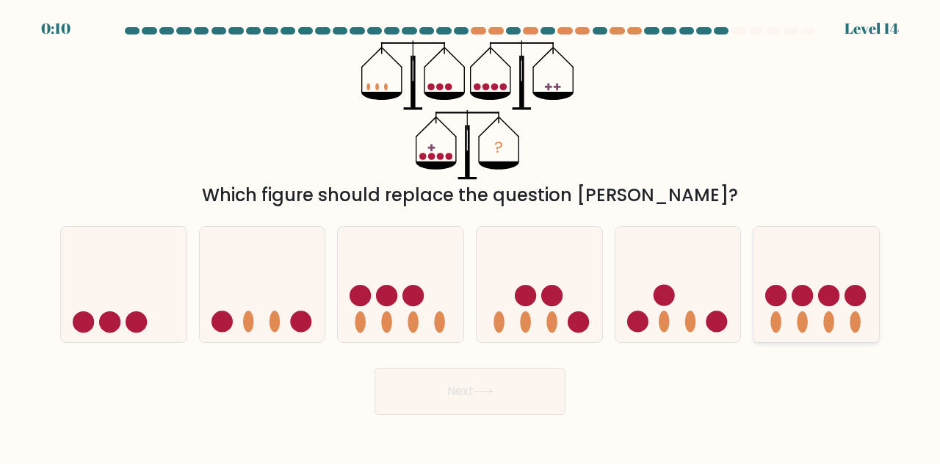
click at [821, 317] on icon at bounding box center [817, 284] width 126 height 104
click at [471, 236] on input "f." at bounding box center [470, 234] width 1 height 4
radio input "true"
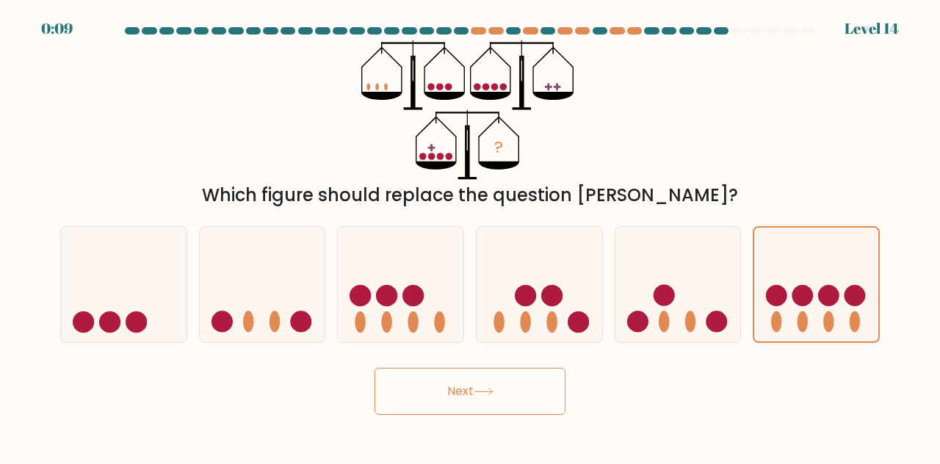
click at [555, 378] on button "Next" at bounding box center [470, 391] width 191 height 47
click at [525, 390] on button "Next" at bounding box center [470, 391] width 191 height 47
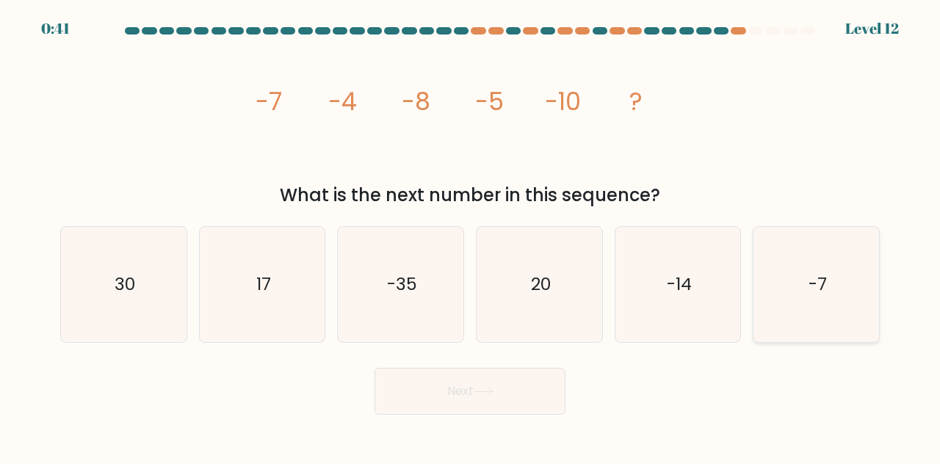
click at [835, 277] on icon "-7" at bounding box center [816, 284] width 115 height 115
click at [471, 236] on input "f. -7" at bounding box center [470, 234] width 1 height 4
radio input "true"
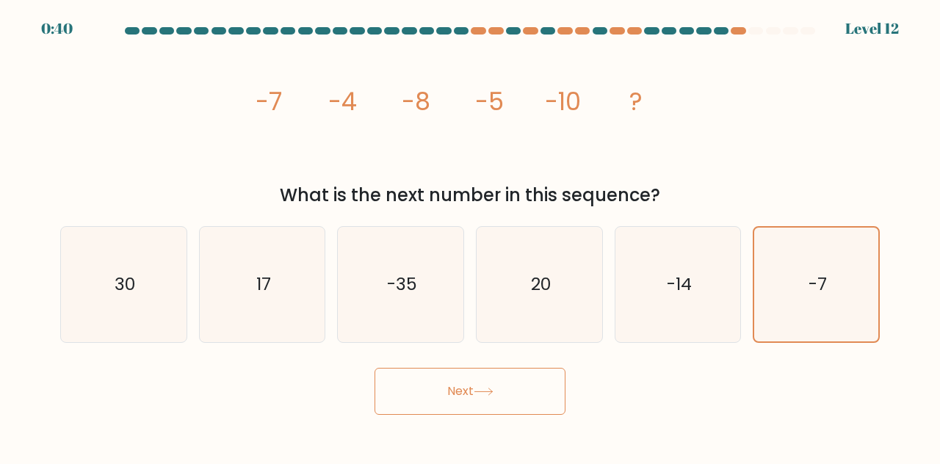
click at [525, 387] on button "Next" at bounding box center [470, 391] width 191 height 47
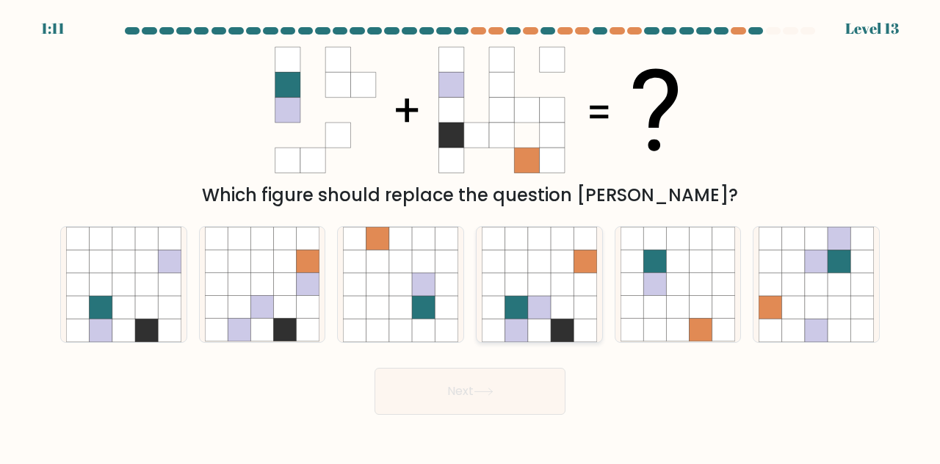
click at [572, 302] on icon at bounding box center [562, 307] width 23 height 23
click at [471, 236] on input "d." at bounding box center [470, 234] width 1 height 4
radio input "true"
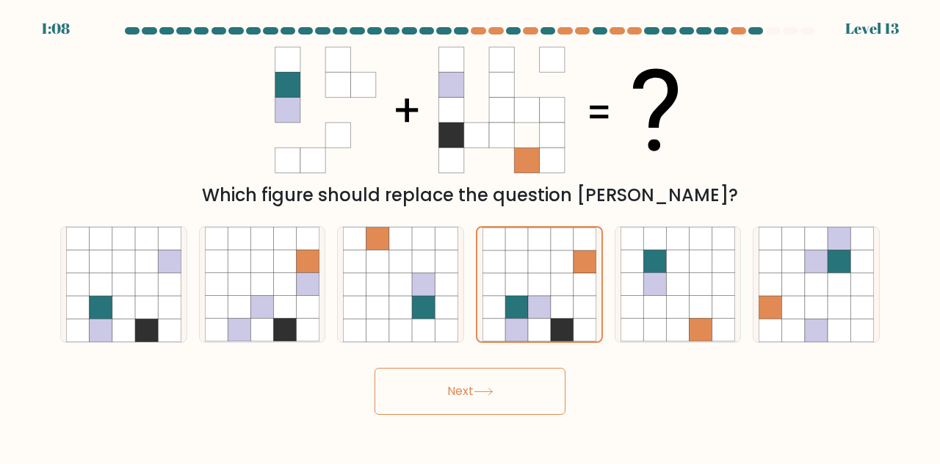
click at [523, 393] on button "Next" at bounding box center [470, 391] width 191 height 47
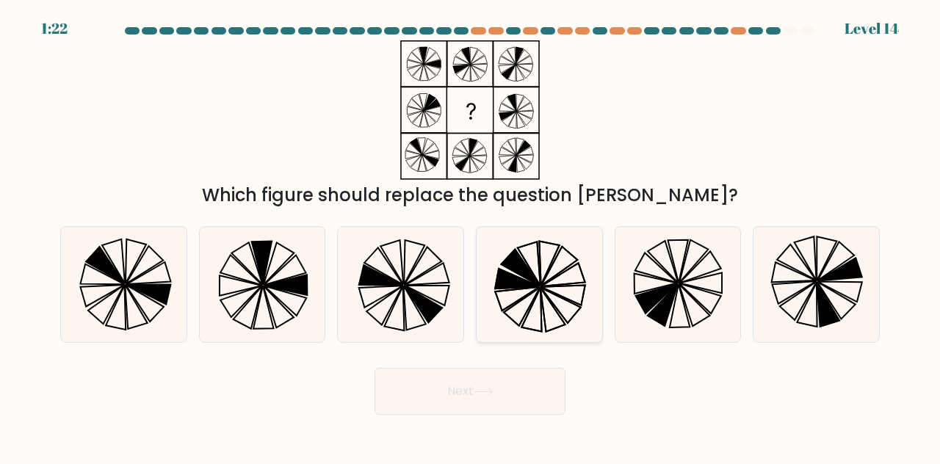
click at [530, 268] on icon at bounding box center [529, 264] width 23 height 44
click at [471, 236] on input "d." at bounding box center [470, 234] width 1 height 4
radio input "true"
click at [495, 403] on button "Next" at bounding box center [470, 391] width 191 height 47
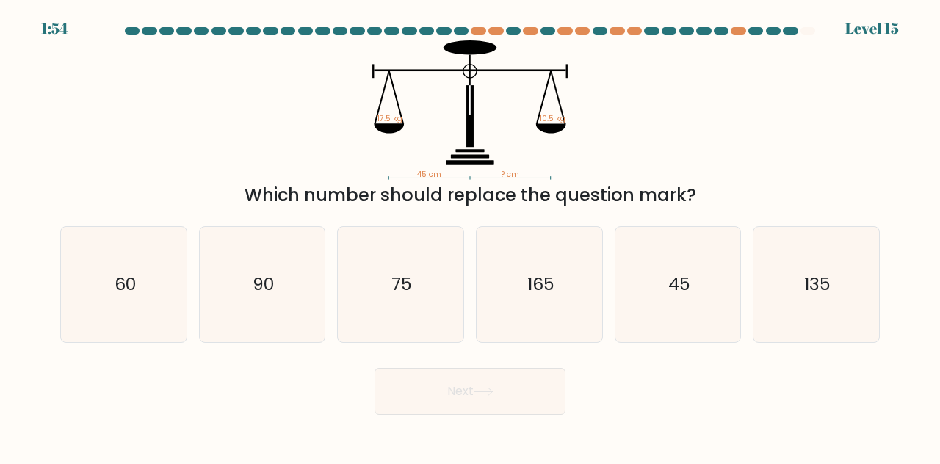
click at [857, 120] on div "45 cm ? cm 17.5 kg 10.5 kg Which number should replace the question mark?" at bounding box center [469, 124] width 837 height 168
click at [855, 106] on div "45 cm ? cm 17.5 kg 10.5 kg Which number should replace the question mark?" at bounding box center [469, 124] width 837 height 168
click at [896, 127] on form at bounding box center [470, 221] width 940 height 388
click at [389, 254] on icon "75" at bounding box center [400, 284] width 115 height 115
click at [470, 236] on input "c. 75" at bounding box center [470, 234] width 1 height 4
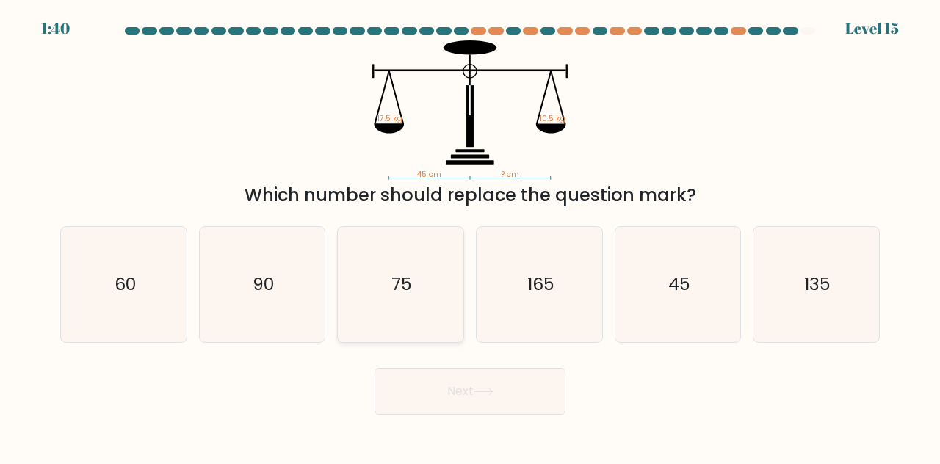
radio input "true"
click at [464, 394] on button "Next" at bounding box center [470, 391] width 191 height 47
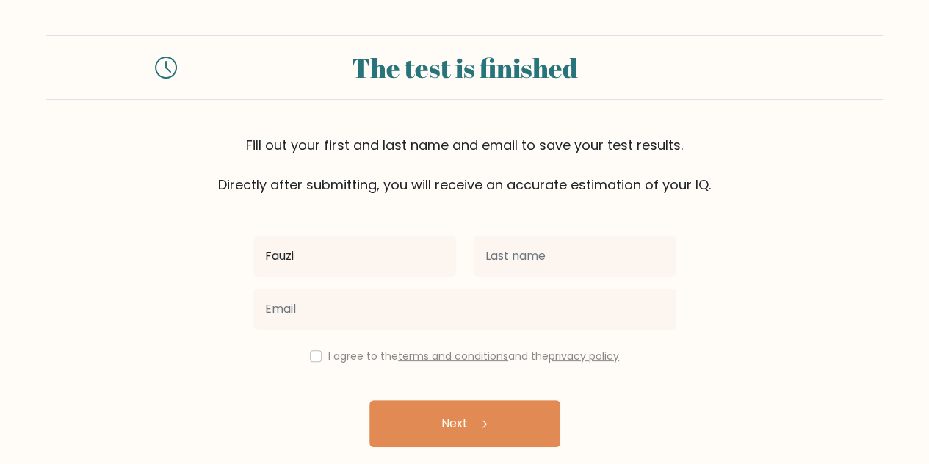
type input "Fauzi"
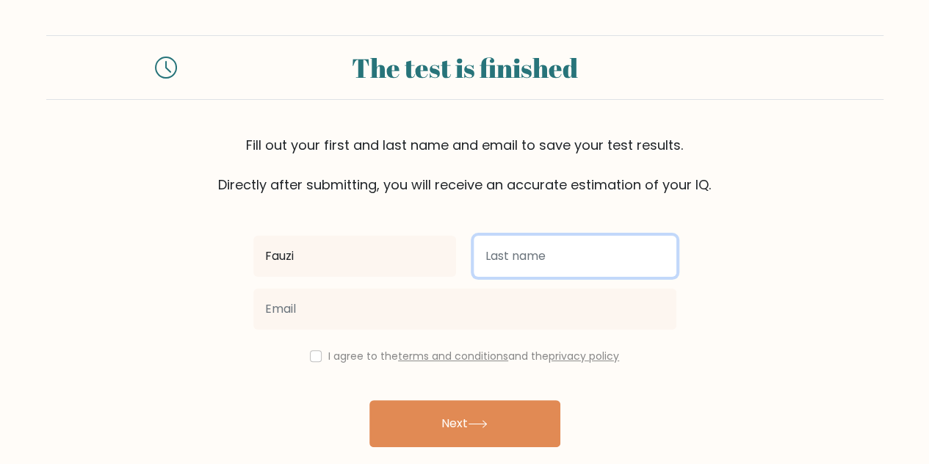
click at [545, 263] on input "text" at bounding box center [575, 256] width 203 height 41
type input "Rokhmana"
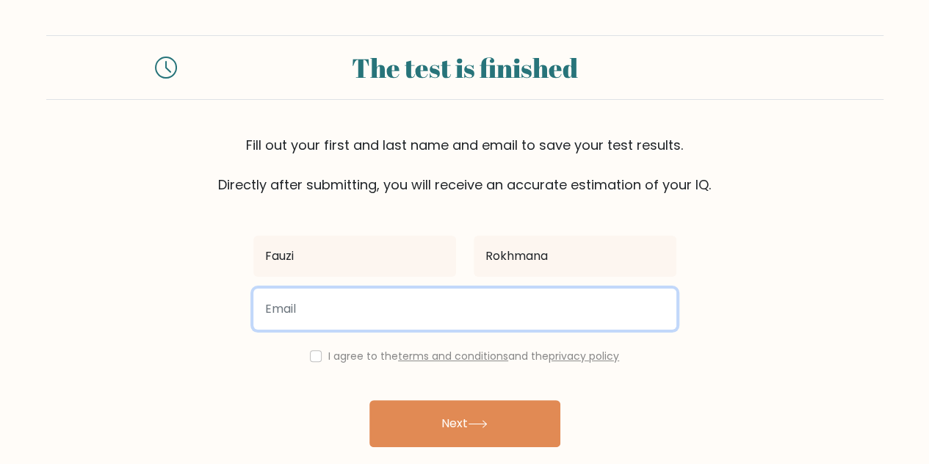
click at [321, 308] on input "email" at bounding box center [464, 309] width 423 height 41
type input "fauziladzuardhi6102@gmail.com"
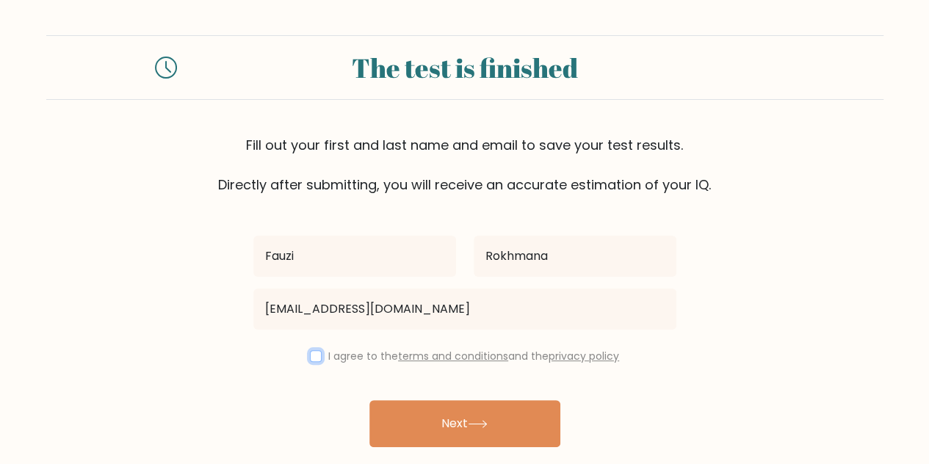
click at [314, 354] on input "checkbox" at bounding box center [316, 356] width 12 height 12
checkbox input "true"
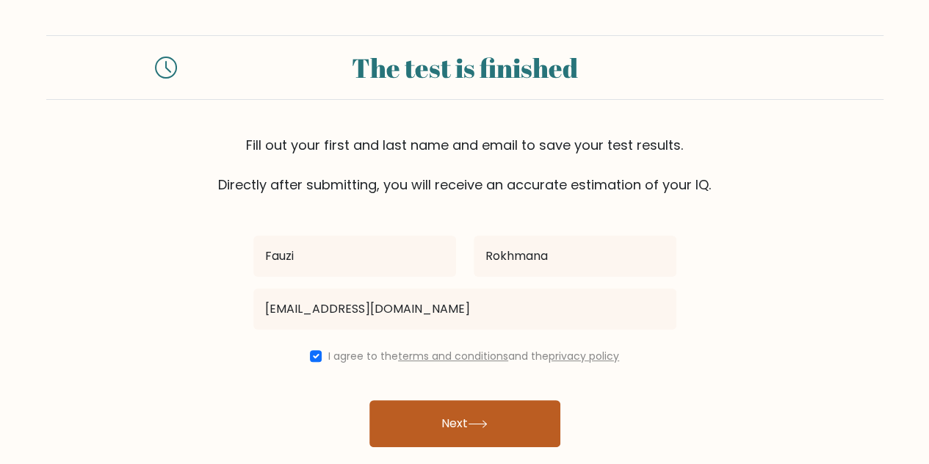
click at [439, 414] on button "Next" at bounding box center [465, 423] width 191 height 47
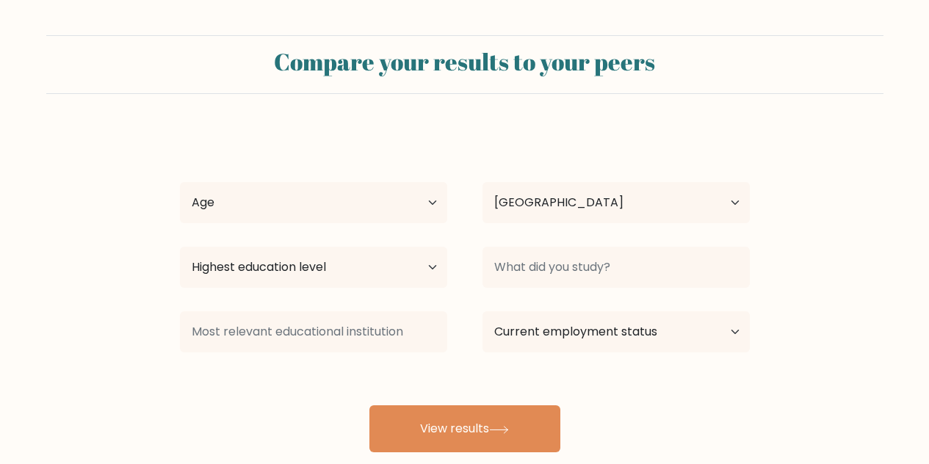
select select "ID"
click at [414, 198] on select "Age Under [DEMOGRAPHIC_DATA] [DEMOGRAPHIC_DATA] [DEMOGRAPHIC_DATA] [DEMOGRAPHIC…" at bounding box center [313, 202] width 267 height 41
select select "18_24"
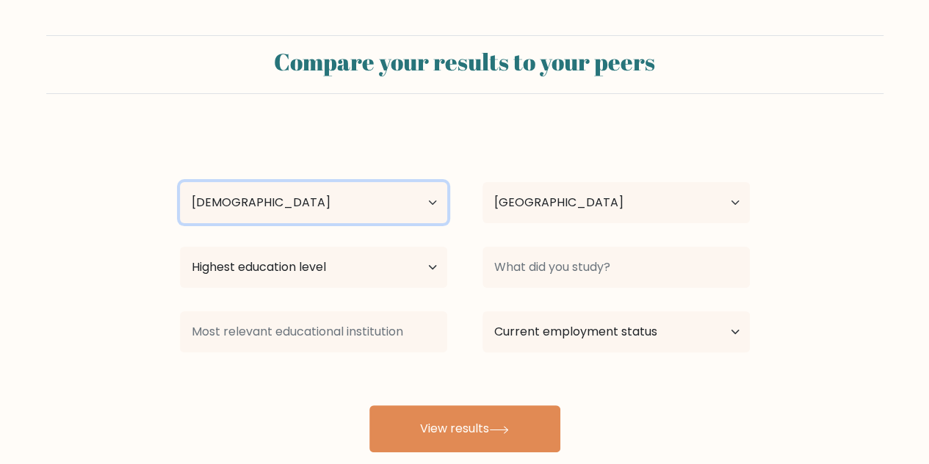
click at [180, 182] on select "Age Under [DEMOGRAPHIC_DATA] [DEMOGRAPHIC_DATA] [DEMOGRAPHIC_DATA] [DEMOGRAPHIC…" at bounding box center [313, 202] width 267 height 41
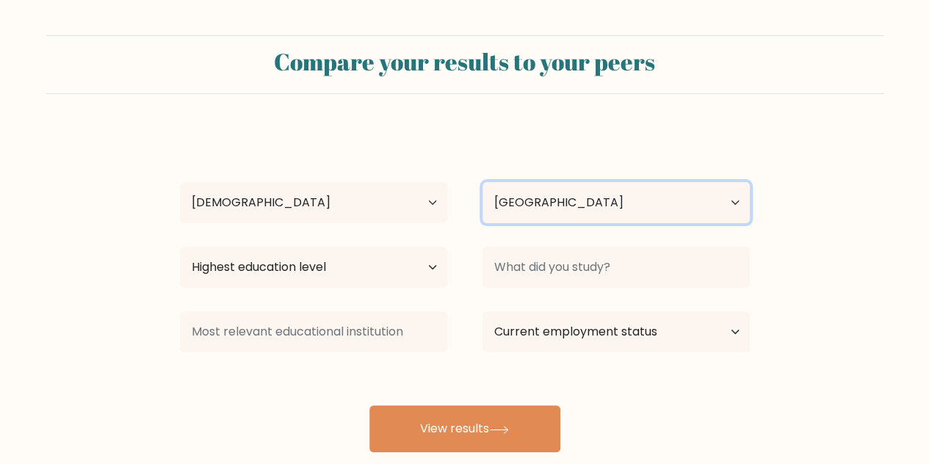
click at [545, 204] on select "Country Afghanistan Albania Algeria American Samoa Andorra Angola Anguilla Anta…" at bounding box center [616, 202] width 267 height 41
click at [853, 198] on form "Compare your results to your peers Fauzi Rokhmana Age Under 18 years old 18-24 …" at bounding box center [464, 243] width 929 height 417
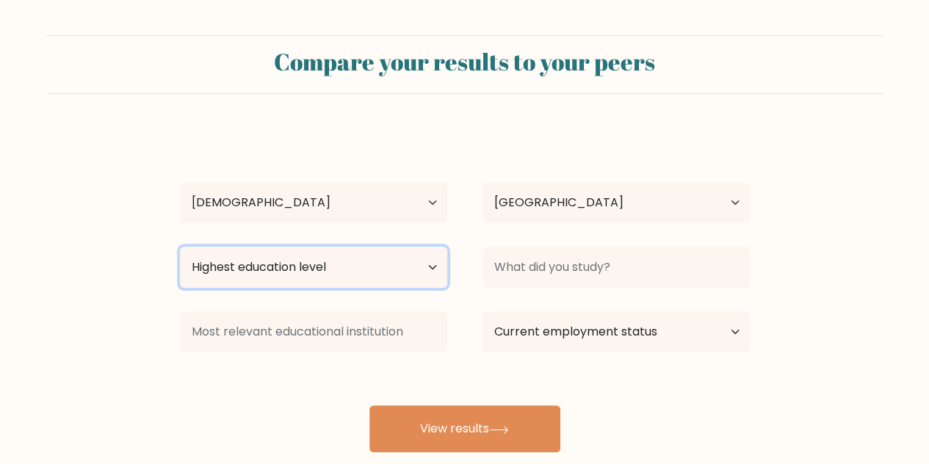
click at [386, 280] on select "Highest education level No schooling Primary Lower Secondary Upper Secondary Oc…" at bounding box center [313, 267] width 267 height 41
select select "upper_secondary"
click at [180, 247] on select "Highest education level No schooling Primary Lower Secondary Upper Secondary Oc…" at bounding box center [313, 267] width 267 height 41
click at [304, 281] on select "Highest education level No schooling Primary Lower Secondary Upper Secondary Oc…" at bounding box center [313, 267] width 267 height 41
click at [306, 270] on select "Highest education level No schooling Primary Lower Secondary Upper Secondary Oc…" at bounding box center [313, 267] width 267 height 41
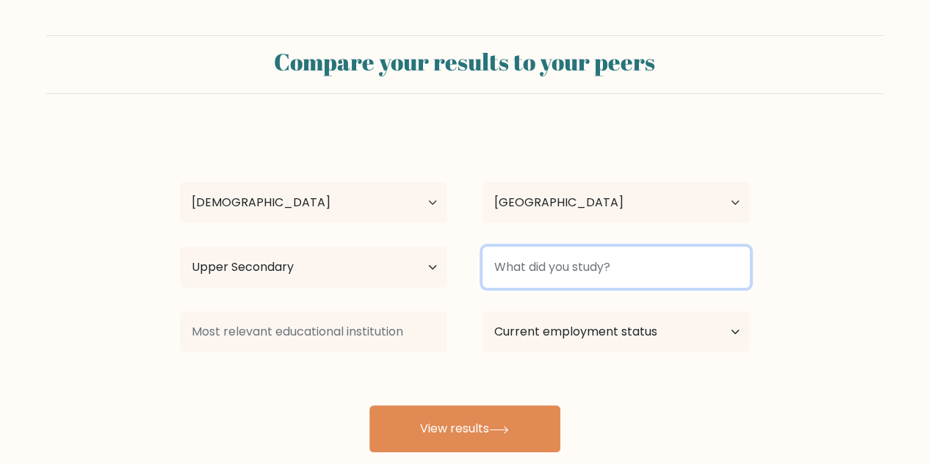
click at [619, 267] on input at bounding box center [616, 267] width 267 height 41
type input "Software Engineering"
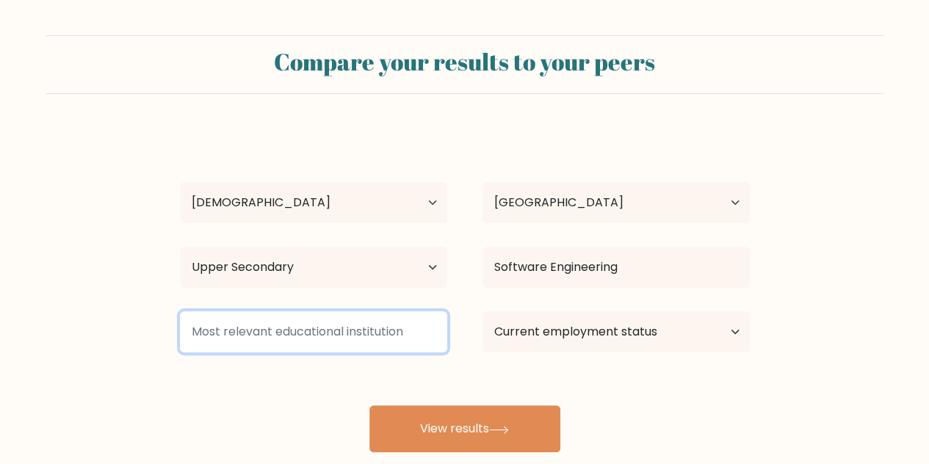
click at [336, 334] on input at bounding box center [313, 331] width 267 height 41
type input "TEDC Polytechnic Bandung"
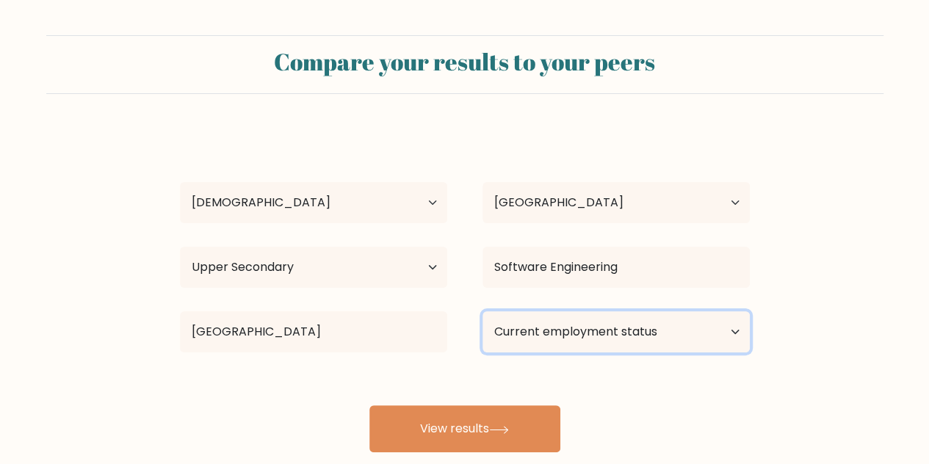
click at [629, 332] on select "Current employment status Employed Student Retired Other / prefer not to answer" at bounding box center [616, 331] width 267 height 41
select select "employed"
click at [483, 311] on select "Current employment status Employed Student Retired Other / prefer not to answer" at bounding box center [616, 331] width 267 height 41
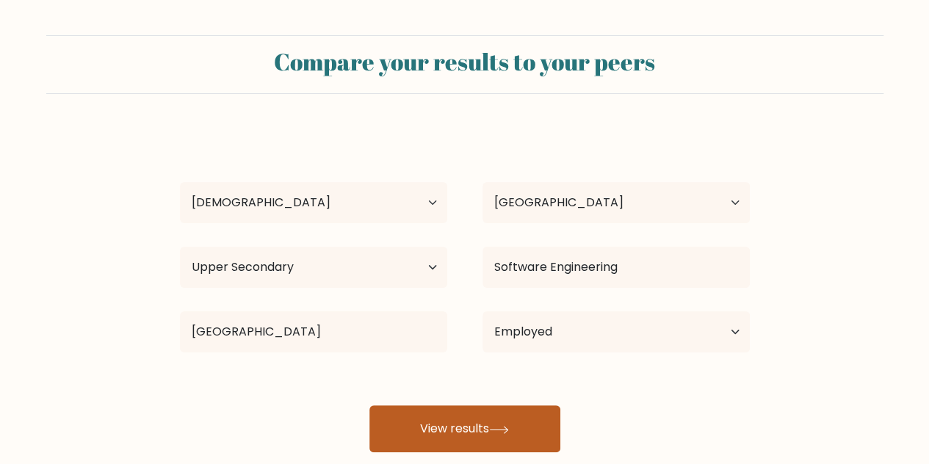
click at [490, 444] on button "View results" at bounding box center [465, 429] width 191 height 47
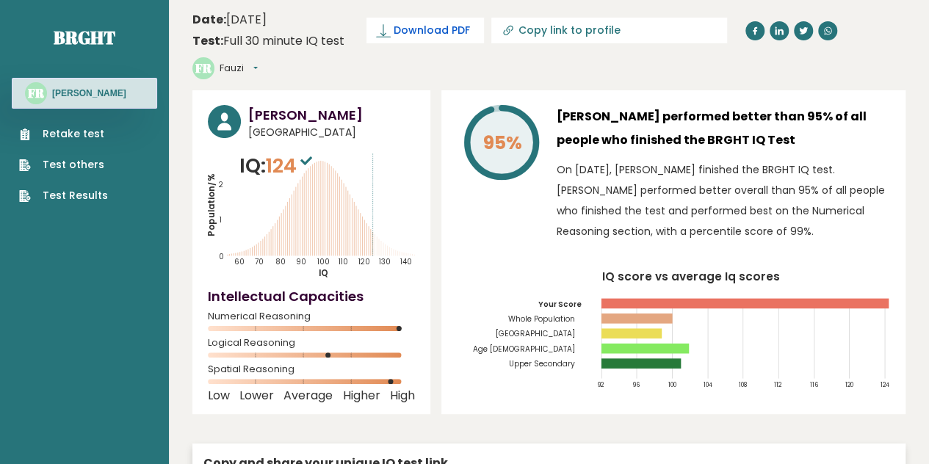
click at [428, 29] on span "Download PDF" at bounding box center [432, 30] width 76 height 15
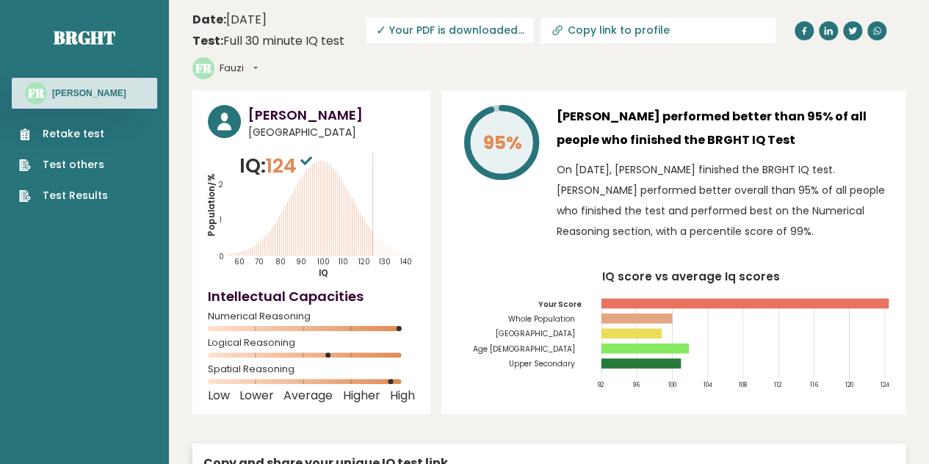
click at [460, 31] on span "✓ Your PDF is downloaded..." at bounding box center [450, 31] width 167 height 26
click at [407, 30] on span "✓ Your PDF is downloaded..." at bounding box center [450, 31] width 167 height 26
click at [568, 30] on input "Copy link to profile" at bounding box center [668, 30] width 200 height 12
type input "[URL][DOMAIN_NAME]"
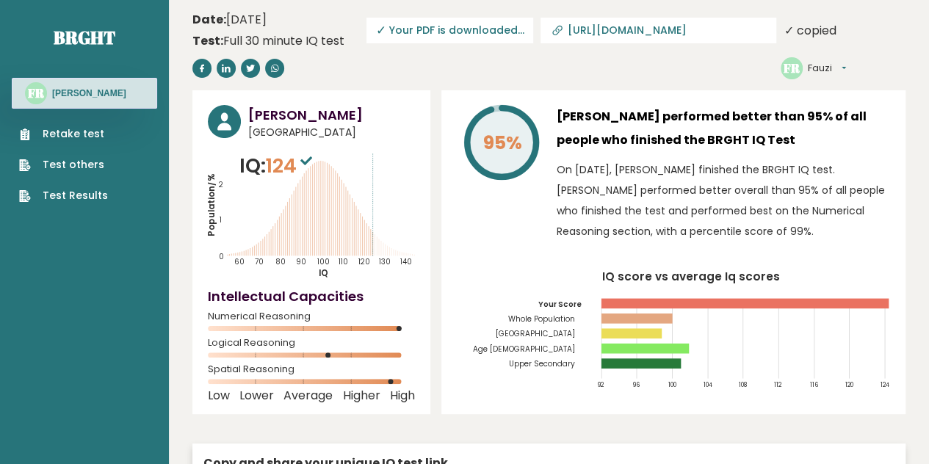
click at [619, 61] on header "Date: October 10, 2025 Test: Full 30 minute IQ test Download PDF Downloading...…" at bounding box center [548, 45] width 713 height 76
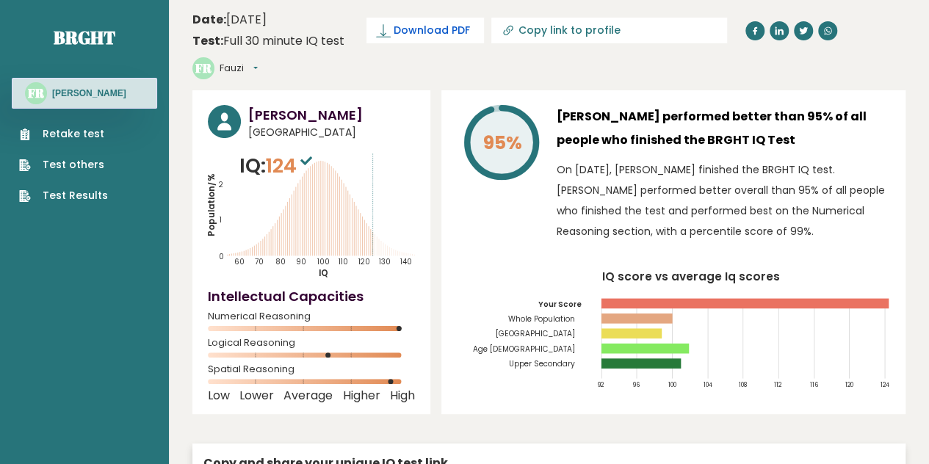
click at [445, 33] on span "Download PDF" at bounding box center [432, 30] width 76 height 15
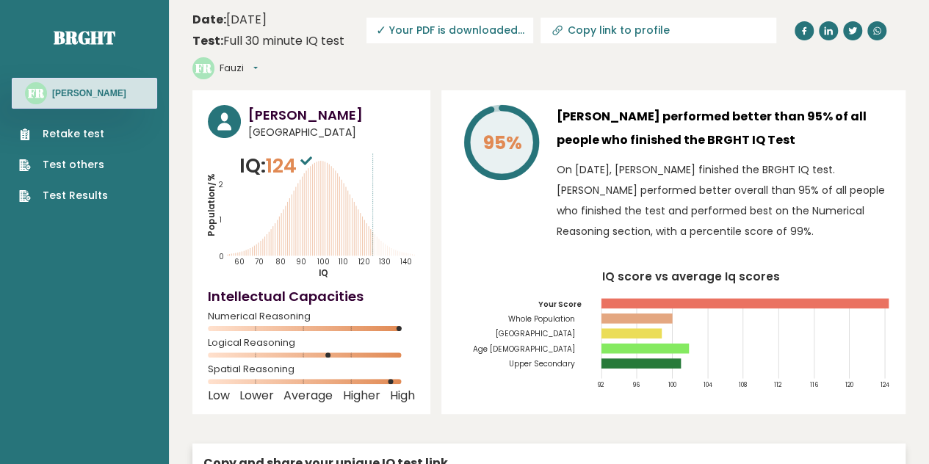
click at [602, 27] on input "Copy link to profile" at bounding box center [668, 30] width 200 height 12
type input "https://brght.org/profile/fauzi-rokhmana/?utm_source=share&utm_medium=copy&utm_…"
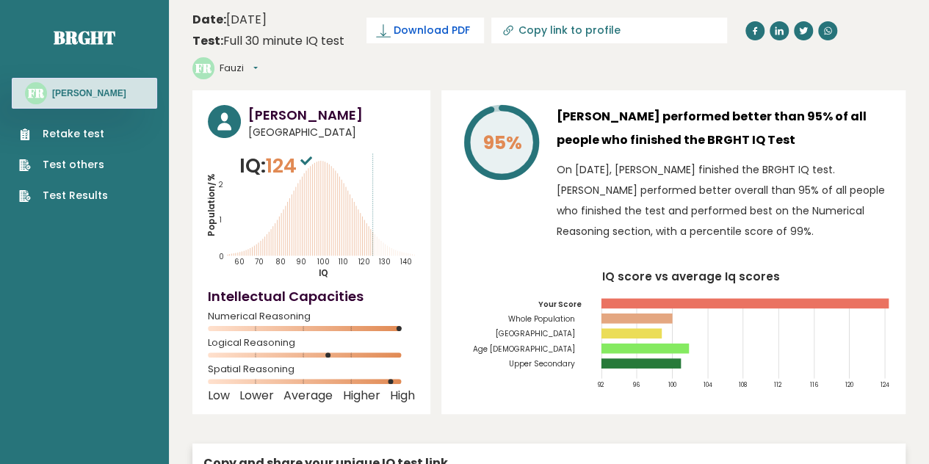
click at [405, 32] on span "Download PDF" at bounding box center [432, 30] width 76 height 15
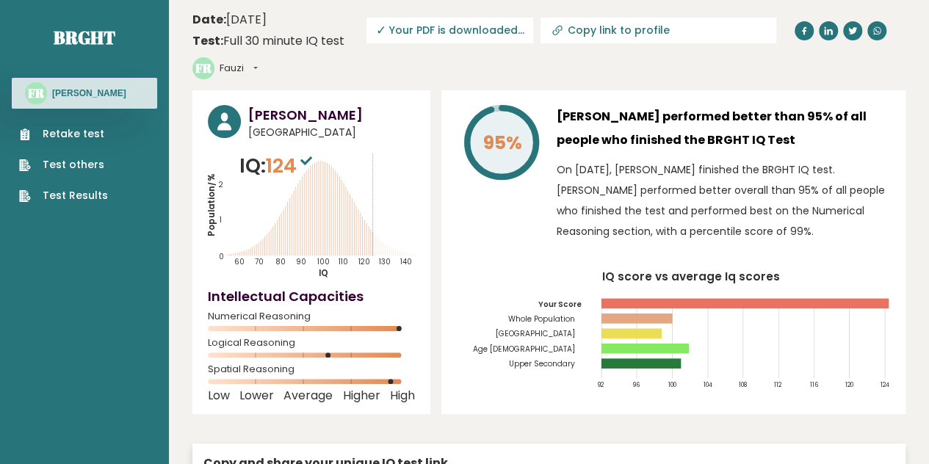
click at [591, 29] on input "Copy link to profile" at bounding box center [668, 30] width 200 height 12
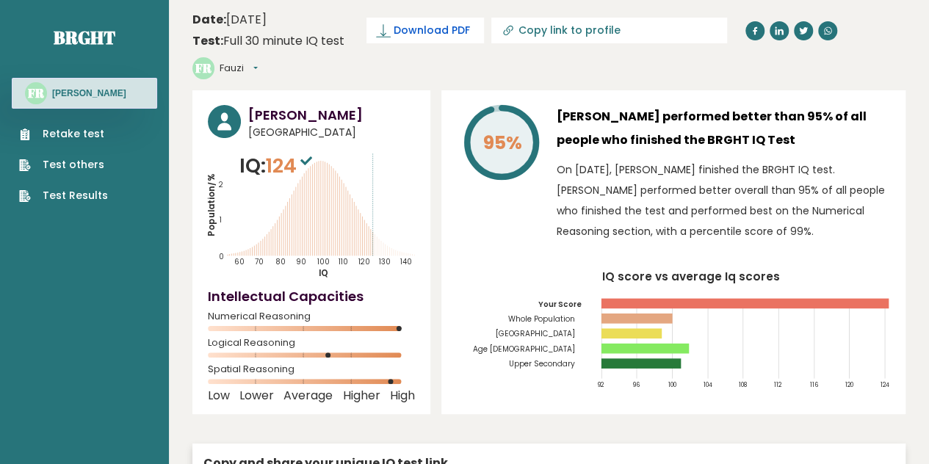
click at [408, 29] on span "Download PDF" at bounding box center [432, 30] width 76 height 15
click at [258, 61] on button "Fauzi" at bounding box center [239, 68] width 38 height 15
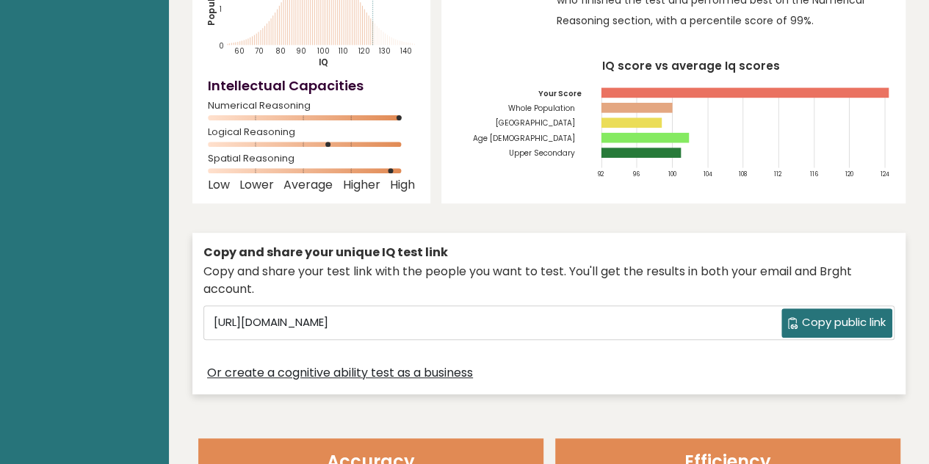
scroll to position [220, 0]
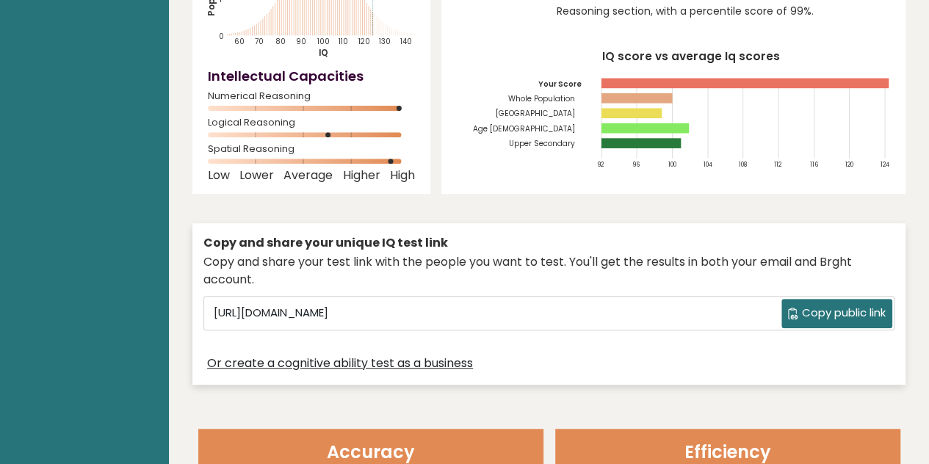
click at [813, 305] on span "Copy public link" at bounding box center [844, 313] width 84 height 17
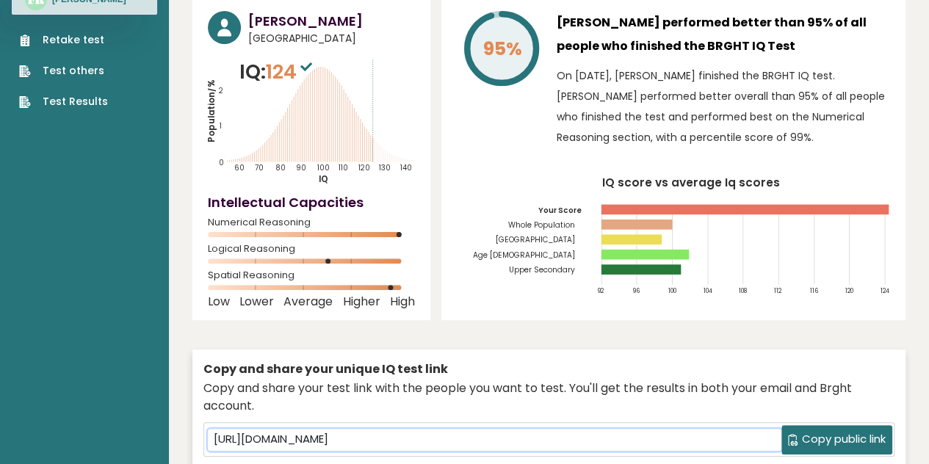
scroll to position [0, 0]
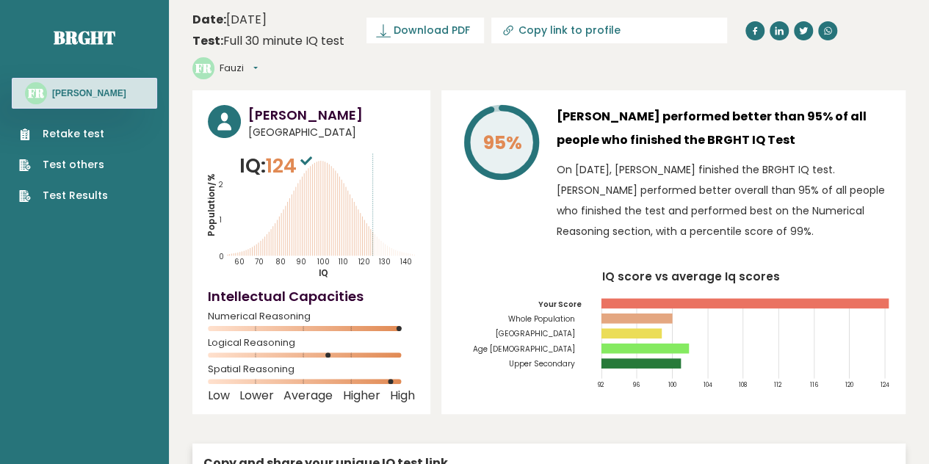
drag, startPoint x: 570, startPoint y: 95, endPoint x: 569, endPoint y: 62, distance: 32.4
click at [570, 105] on h3 "[PERSON_NAME] performed better than 95% of all people who finished the BRGHT IQ…" at bounding box center [724, 128] width 334 height 47
click at [569, 33] on input "Copy link to profile" at bounding box center [619, 30] width 200 height 12
type input "https://brght.org/profile/fauzi-rokhmana/?utm_source=share&utm_medium=copy&utm_…"
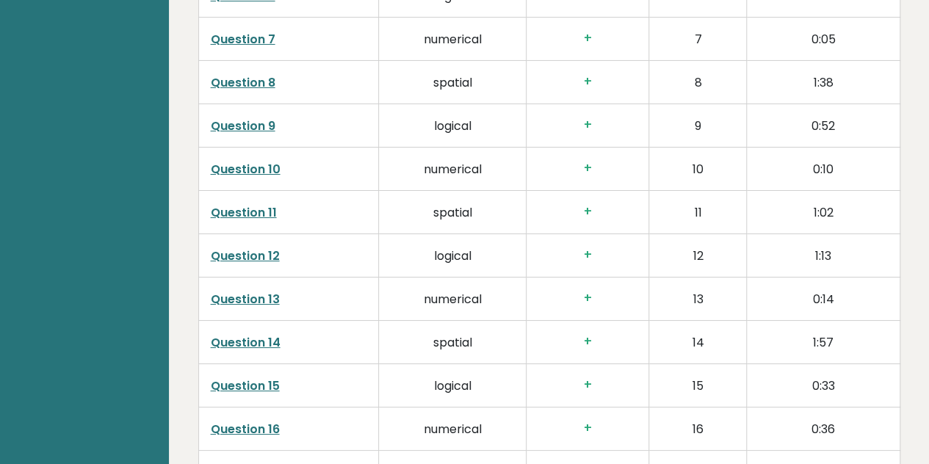
scroll to position [2718, 0]
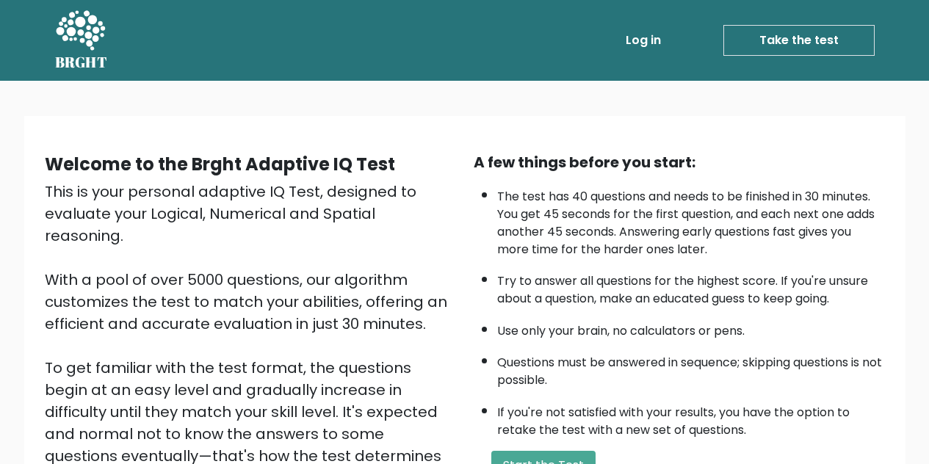
scroll to position [73, 0]
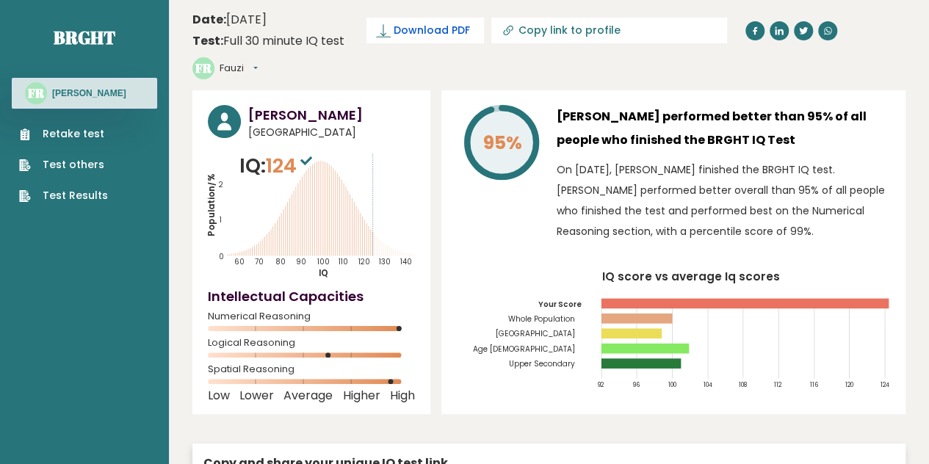
click at [414, 34] on span "Download PDF" at bounding box center [432, 30] width 76 height 15
